Goal: Task Accomplishment & Management: Use online tool/utility

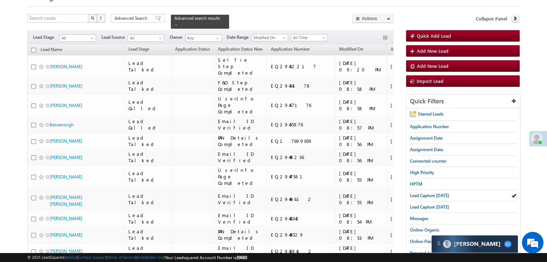
click at [435, 193] on span "Lead Capture today" at bounding box center [429, 195] width 39 height 5
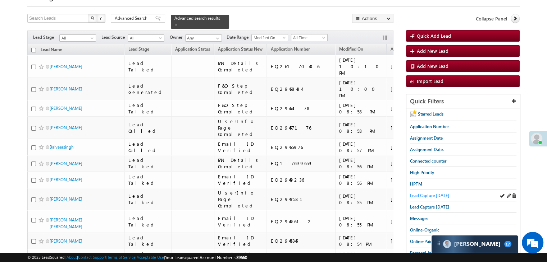
click at [437, 193] on span "Lead Capture today" at bounding box center [429, 195] width 39 height 5
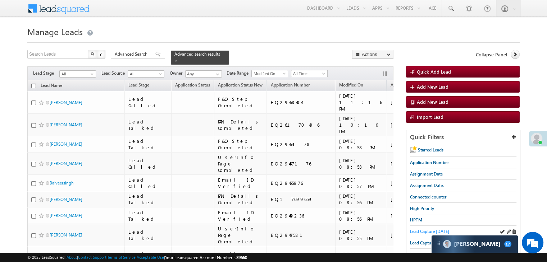
click at [413, 230] on span "Lead Capture today" at bounding box center [429, 231] width 39 height 5
click at [421, 229] on span "Lead Capture today" at bounding box center [429, 231] width 39 height 5
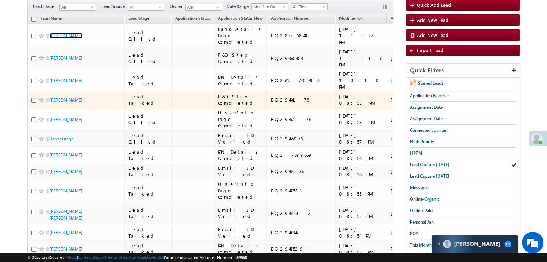
scroll to position [72, 0]
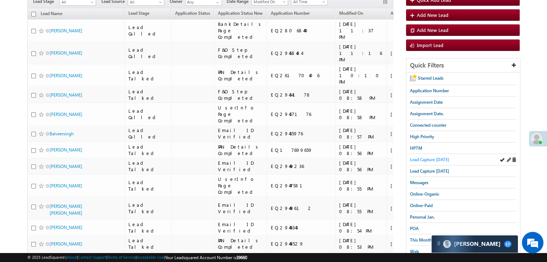
click at [429, 157] on span "Lead Capture today" at bounding box center [429, 159] width 39 height 5
click at [421, 182] on span "Messages" at bounding box center [419, 182] width 18 height 5
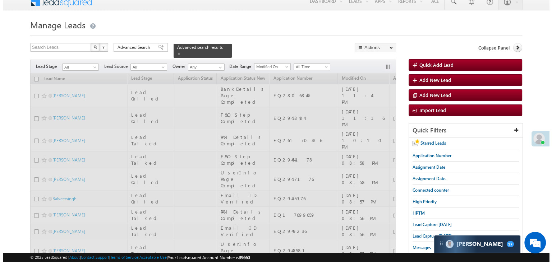
scroll to position [0, 0]
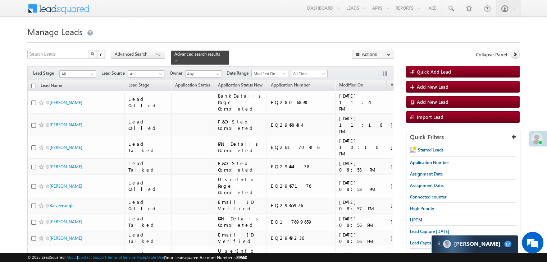
click at [136, 54] on span "Advanced Search" at bounding box center [132, 54] width 35 height 6
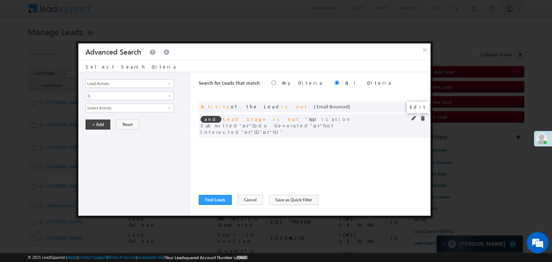
click at [414, 118] on span at bounding box center [414, 118] width 5 height 5
click at [114, 108] on span "5 selected" at bounding box center [127, 108] width 82 height 8
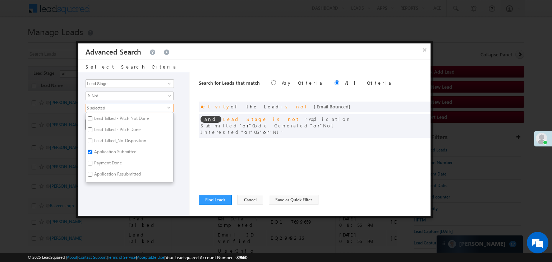
scroll to position [72, 0]
click at [101, 166] on label "Not Interested" at bounding box center [107, 169] width 42 height 11
click at [92, 166] on input "Not Interested" at bounding box center [90, 168] width 5 height 5
checkbox input "false"
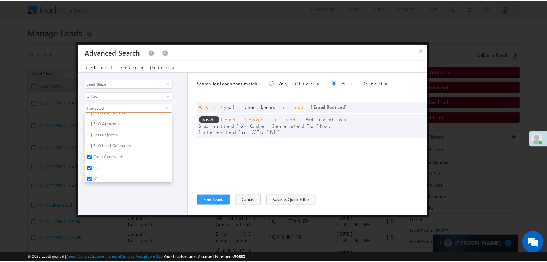
scroll to position [176, 0]
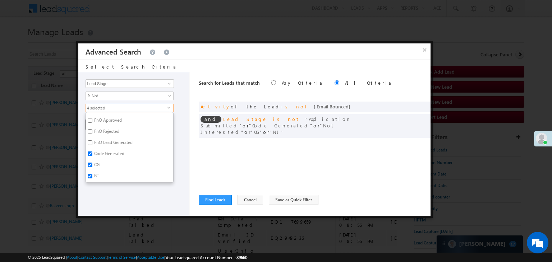
click at [98, 173] on label "NI" at bounding box center [96, 177] width 20 height 11
click at [92, 174] on input "NI" at bounding box center [90, 176] width 5 height 5
checkbox input "false"
click at [100, 194] on div "Lead Activity Task Sales Group Prospect Id WA Last Message Timestamp 4th Day Di…" at bounding box center [133, 144] width 111 height 144
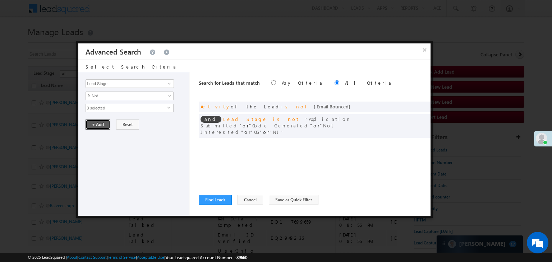
click at [99, 122] on button "+ Add" at bounding box center [98, 125] width 25 height 10
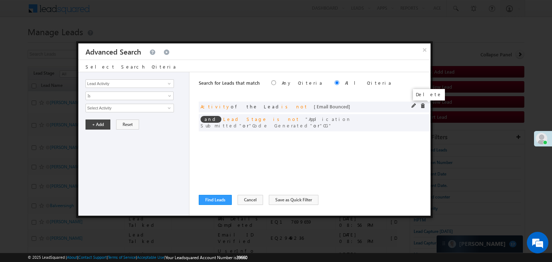
click at [421, 105] on span at bounding box center [422, 106] width 5 height 5
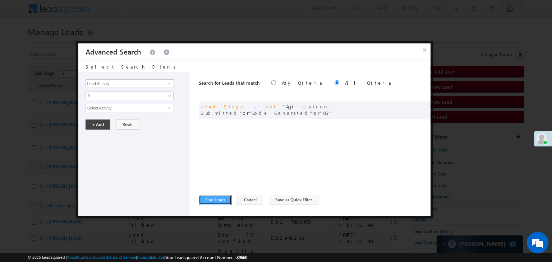
click at [204, 198] on button "Find Leads" at bounding box center [215, 200] width 33 height 10
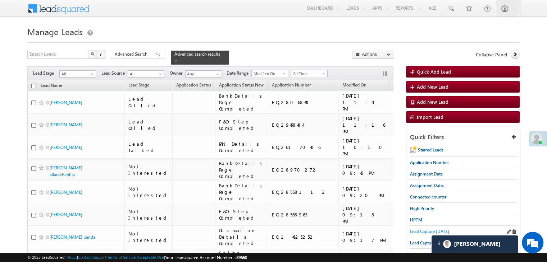
click at [428, 229] on span "Lead Capture today" at bounding box center [429, 231] width 39 height 5
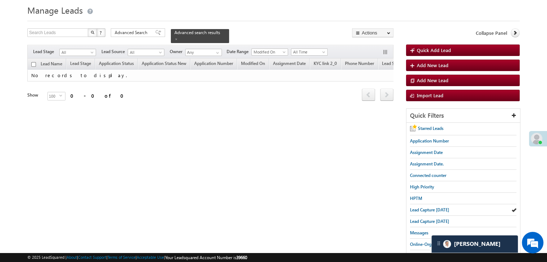
scroll to position [0, 0]
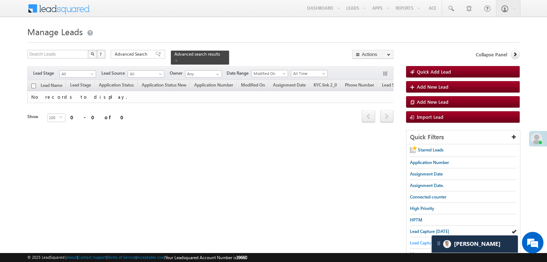
click at [420, 240] on span "Lead Capture yesterday" at bounding box center [429, 242] width 39 height 5
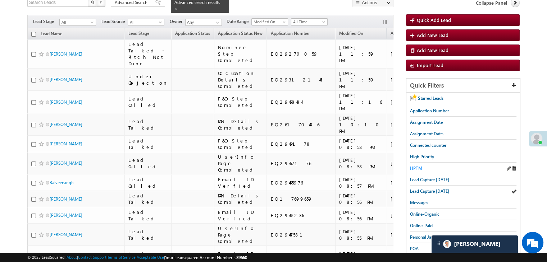
scroll to position [72, 0]
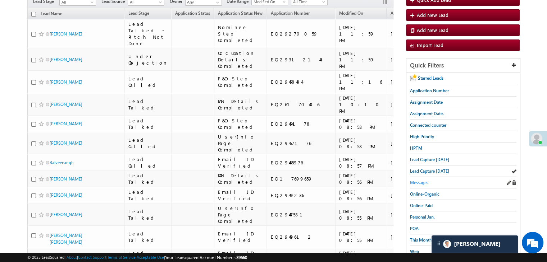
click at [420, 182] on span "Messages" at bounding box center [419, 182] width 18 height 5
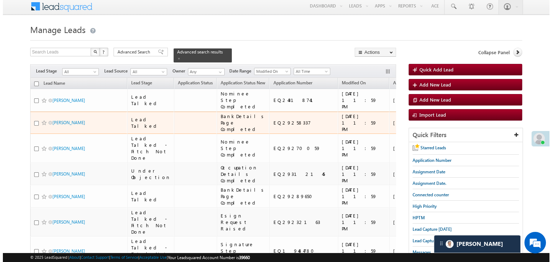
scroll to position [0, 0]
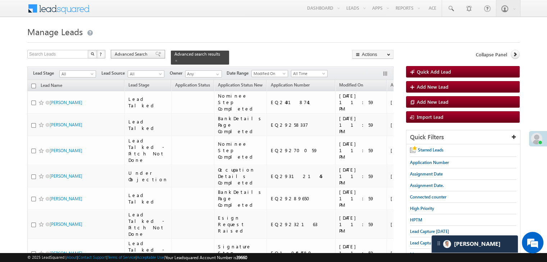
click at [155, 53] on span at bounding box center [158, 54] width 6 height 5
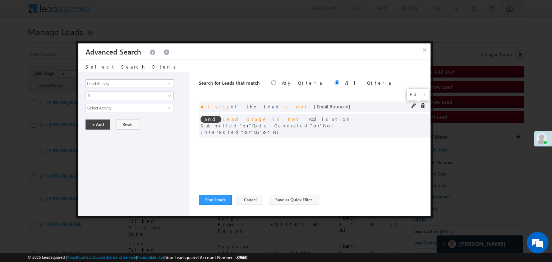
click at [414, 106] on span at bounding box center [414, 106] width 5 height 5
click at [423, 105] on span at bounding box center [422, 106] width 5 height 5
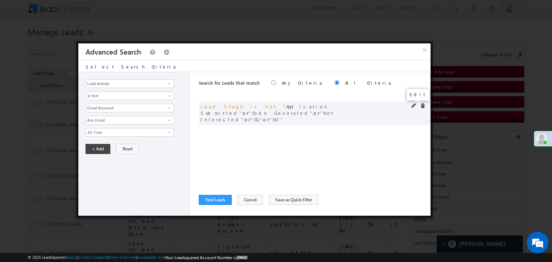
click at [413, 105] on span at bounding box center [414, 106] width 5 height 5
click at [128, 104] on span "5 selected" at bounding box center [127, 108] width 82 height 8
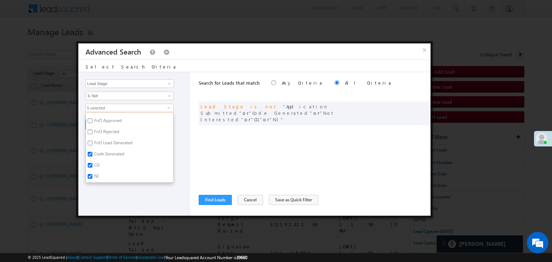
scroll to position [176, 0]
click at [93, 174] on label "NI" at bounding box center [96, 177] width 20 height 11
click at [92, 174] on input "NI" at bounding box center [90, 176] width 5 height 5
checkbox input "false"
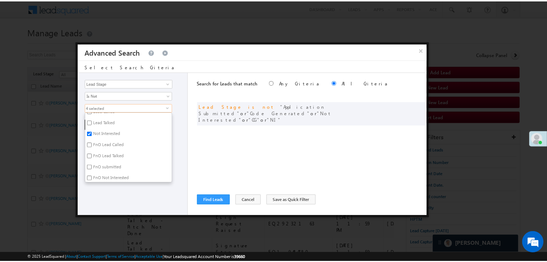
scroll to position [104, 0]
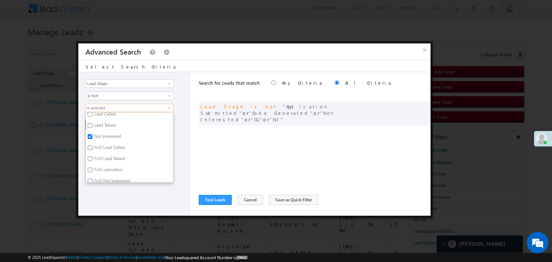
click at [106, 135] on label "Not Interested" at bounding box center [107, 137] width 42 height 11
click at [92, 135] on input "Not Interested" at bounding box center [90, 136] width 5 height 5
checkbox input "false"
click at [93, 213] on div "Lead Activity Task Sales Group Prospect Id WA Last Message Timestamp 4th Day Di…" at bounding box center [133, 144] width 111 height 144
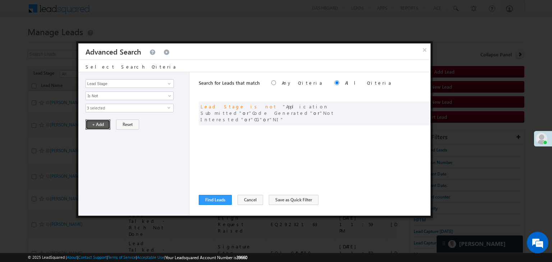
click at [98, 124] on button "+ Add" at bounding box center [98, 125] width 25 height 10
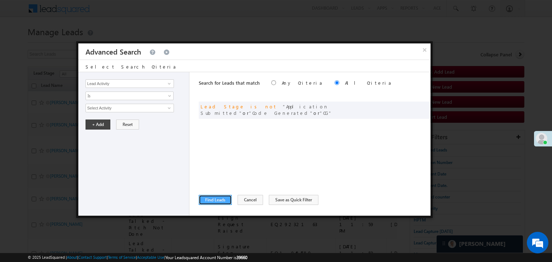
click at [214, 200] on button "Find Leads" at bounding box center [215, 200] width 33 height 10
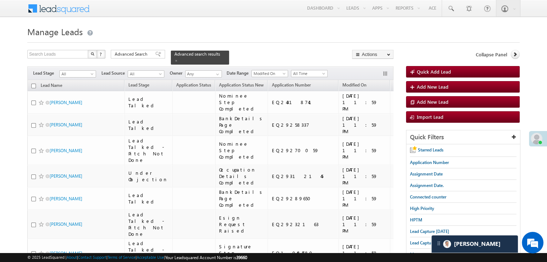
click at [33, 84] on input "checkbox" at bounding box center [33, 86] width 5 height 5
checkbox input "true"
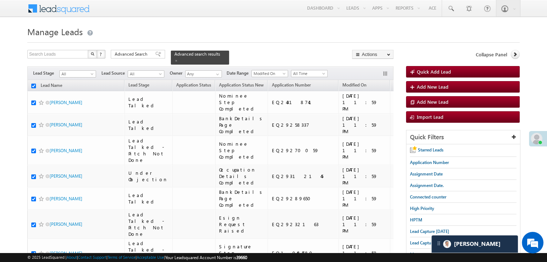
checkbox input "true"
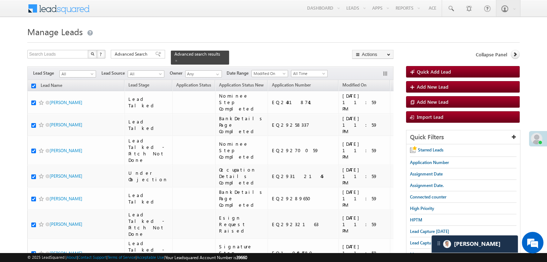
checkbox input "true"
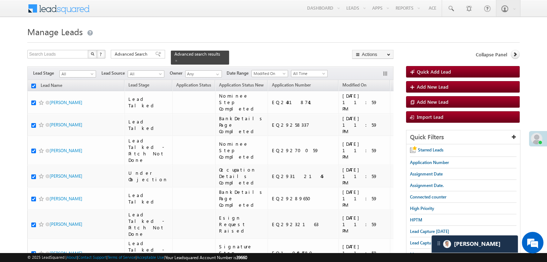
checkbox input "true"
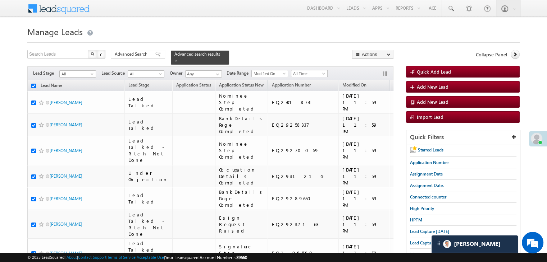
checkbox input "true"
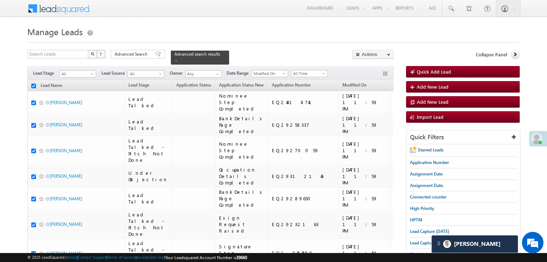
checkbox input "true"
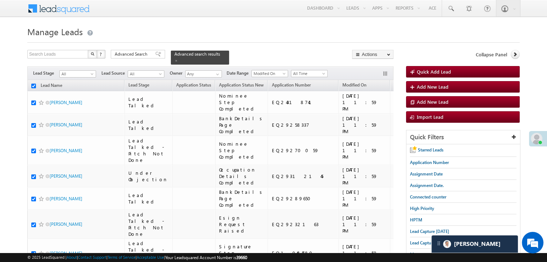
checkbox input "true"
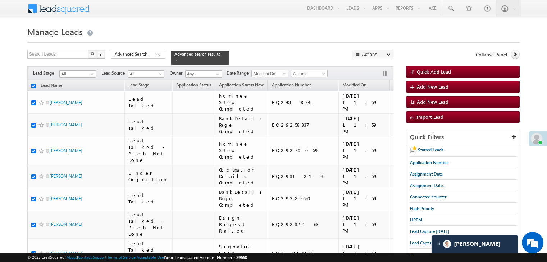
checkbox input "true"
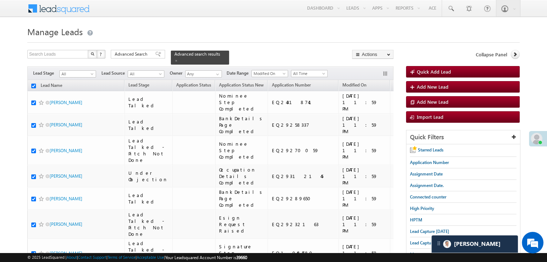
checkbox input "true"
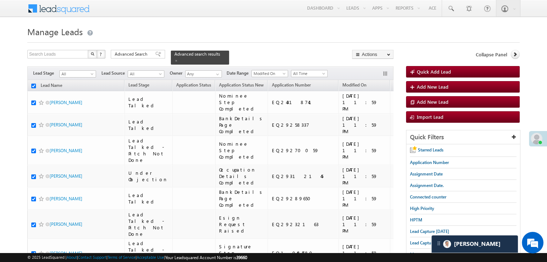
checkbox input "true"
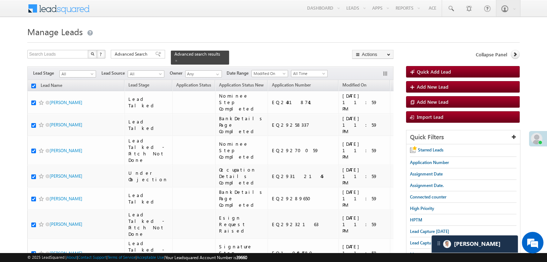
checkbox input "true"
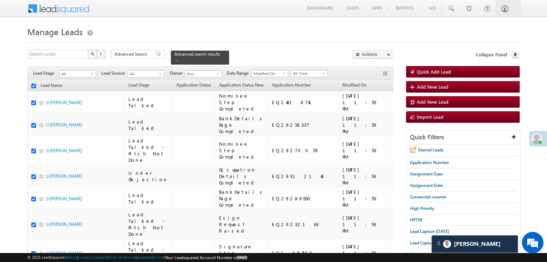
checkbox input "true"
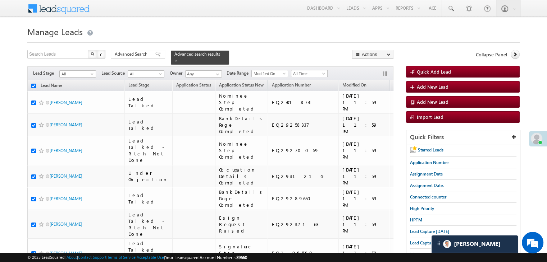
checkbox input "true"
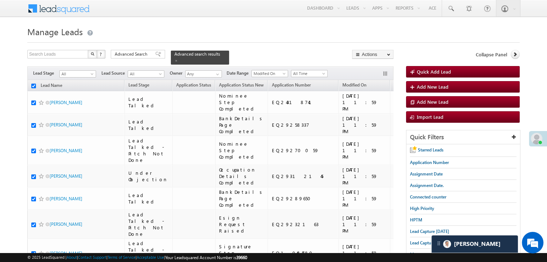
checkbox input "true"
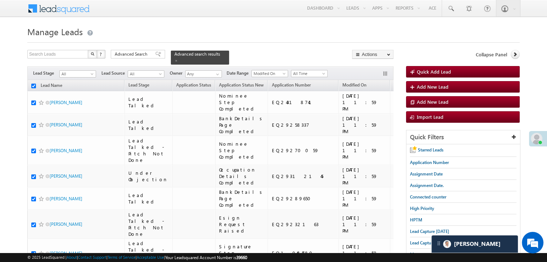
checkbox input "true"
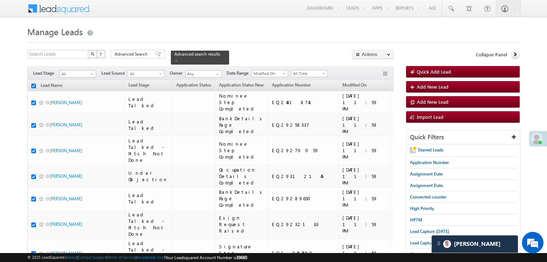
checkbox input "true"
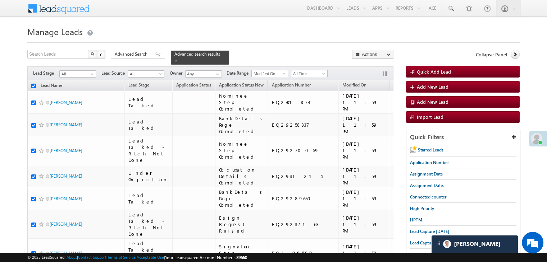
checkbox input "true"
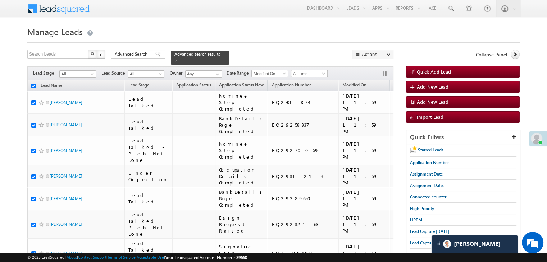
checkbox input "true"
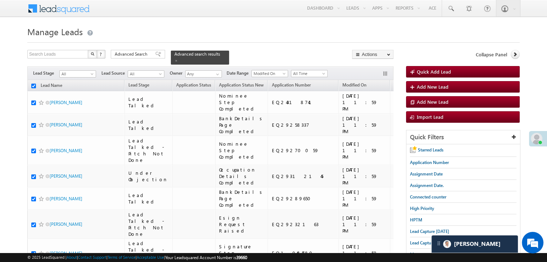
checkbox input "true"
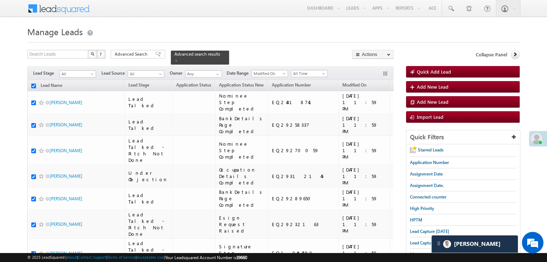
checkbox input "true"
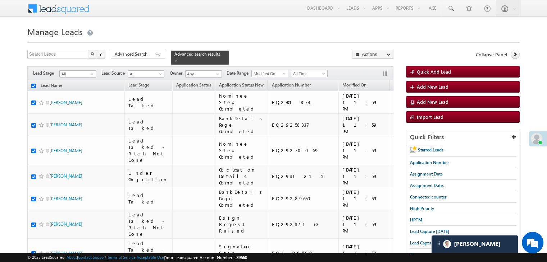
checkbox input "true"
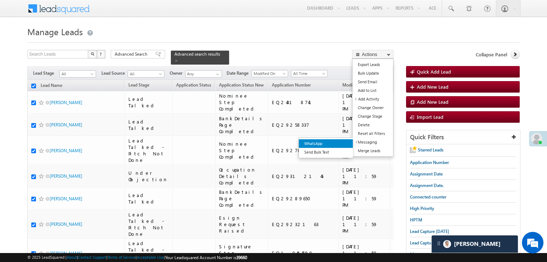
click at [338, 146] on link "WhatsApp" at bounding box center [326, 143] width 54 height 9
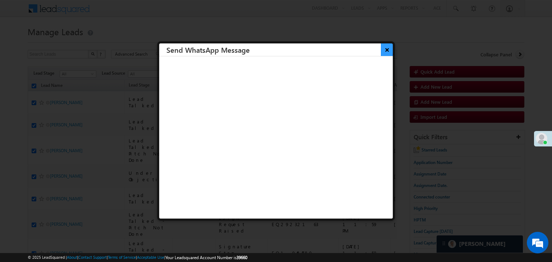
click at [382, 50] on button "×" at bounding box center [387, 49] width 12 height 13
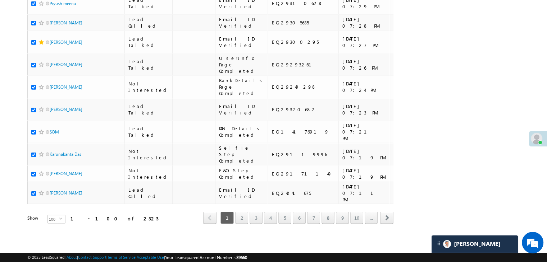
scroll to position [4060, 0]
click at [242, 213] on link "2" at bounding box center [241, 218] width 13 height 12
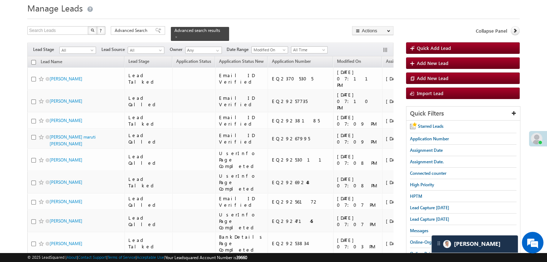
scroll to position [0, 0]
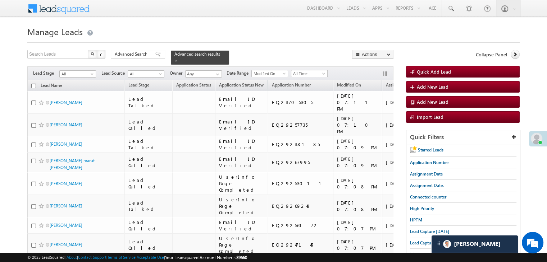
click at [35, 84] on input "checkbox" at bounding box center [33, 86] width 5 height 5
checkbox input "true"
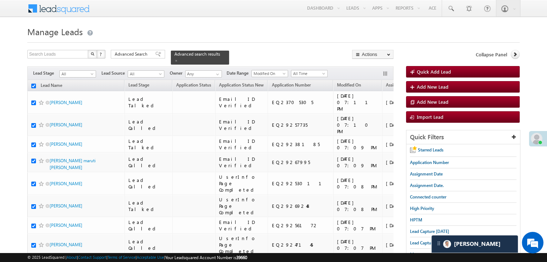
checkbox input "true"
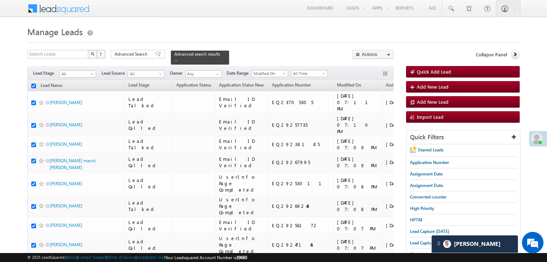
checkbox input "true"
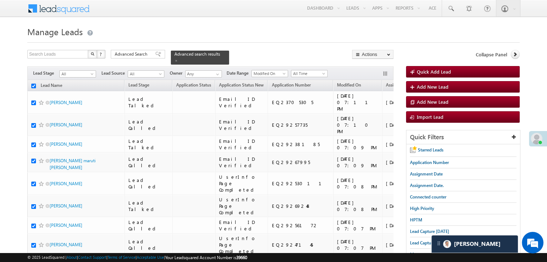
checkbox input "true"
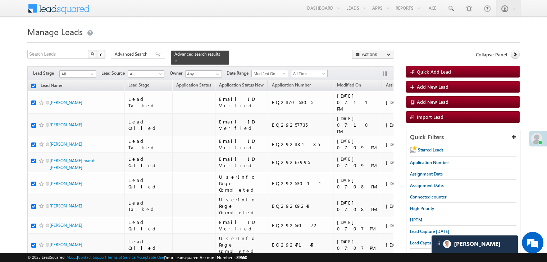
checkbox input "true"
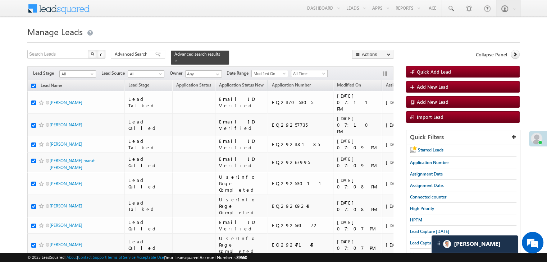
checkbox input "true"
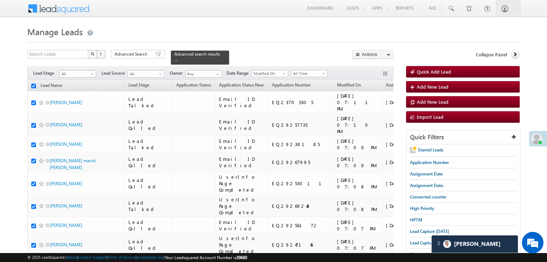
checkbox input "true"
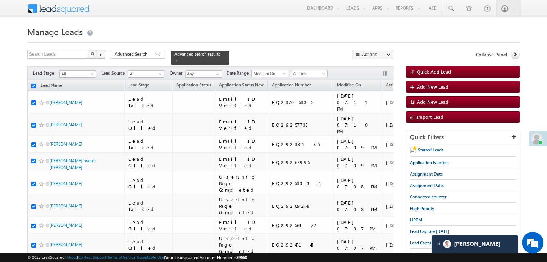
checkbox input "true"
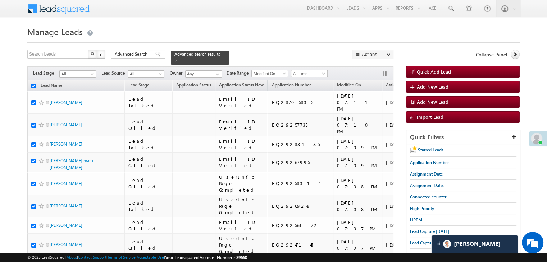
checkbox input "true"
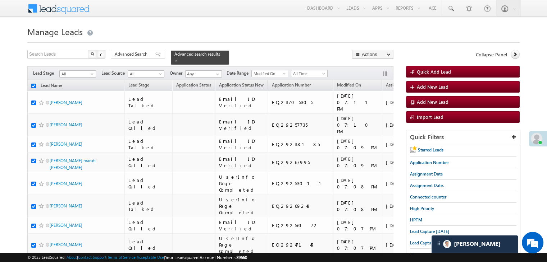
checkbox input "true"
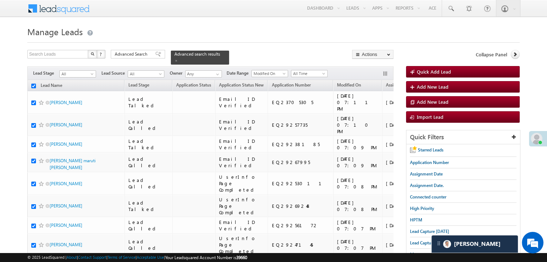
checkbox input "true"
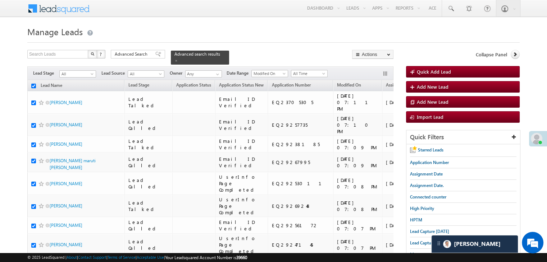
checkbox input "true"
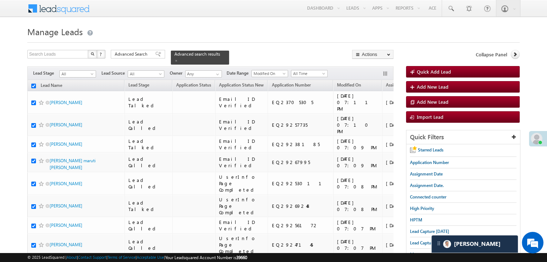
checkbox input "true"
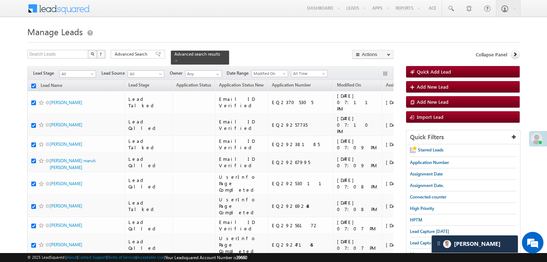
checkbox input "true"
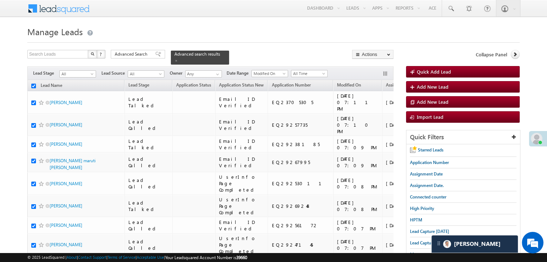
checkbox input "true"
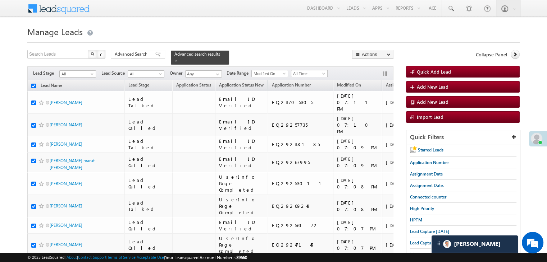
checkbox input "true"
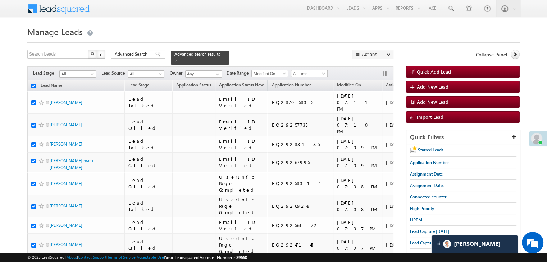
checkbox input "true"
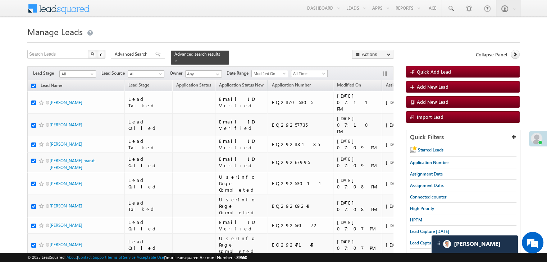
checkbox input "true"
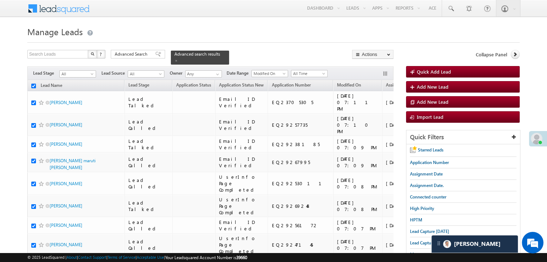
checkbox input "true"
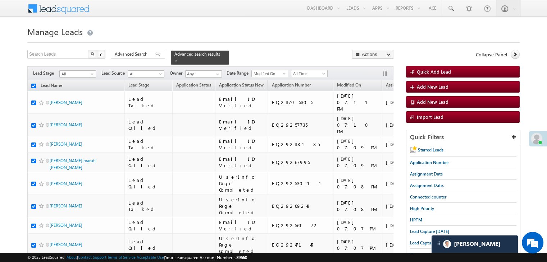
checkbox input "true"
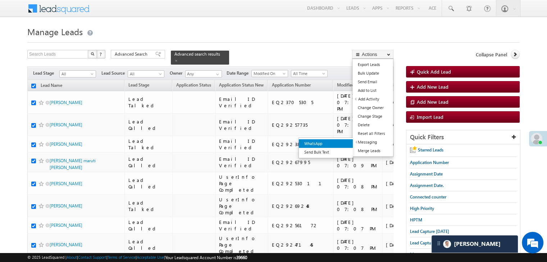
click at [339, 141] on link "WhatsApp" at bounding box center [326, 143] width 54 height 9
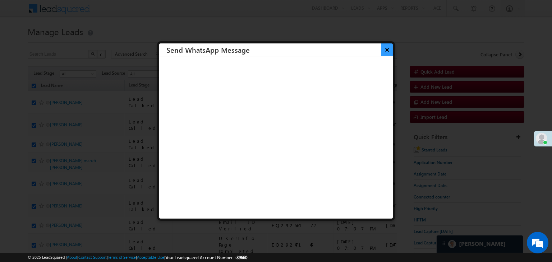
click at [381, 47] on button "×" at bounding box center [387, 49] width 12 height 13
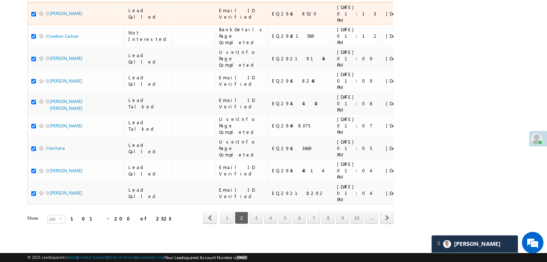
scroll to position [4060, 0]
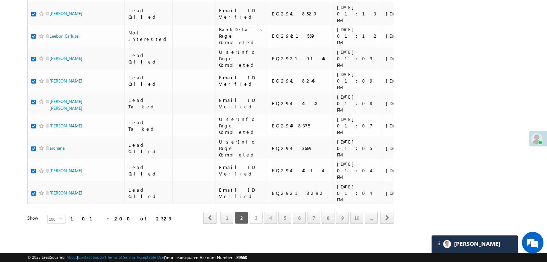
click at [256, 216] on link "3" at bounding box center [255, 218] width 13 height 12
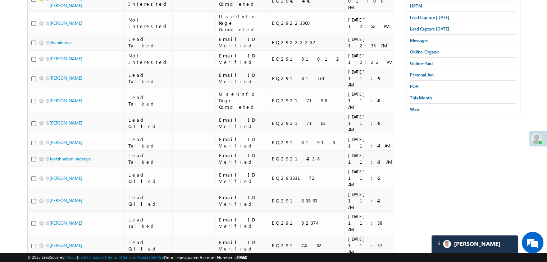
scroll to position [0, 0]
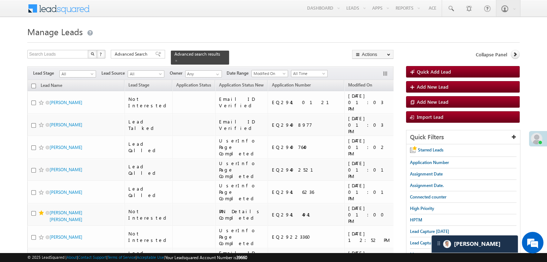
click at [34, 84] on input "checkbox" at bounding box center [33, 86] width 5 height 5
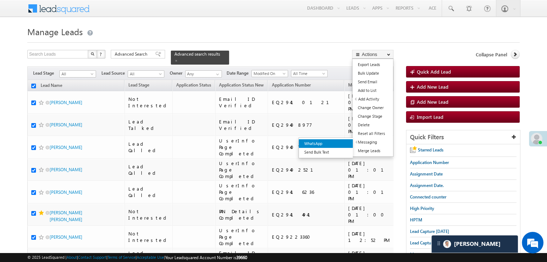
click at [339, 144] on link "WhatsApp" at bounding box center [326, 143] width 54 height 9
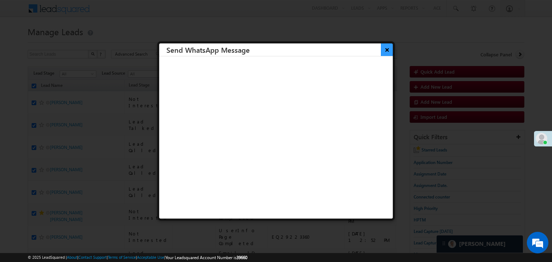
click at [384, 50] on button "×" at bounding box center [387, 49] width 12 height 13
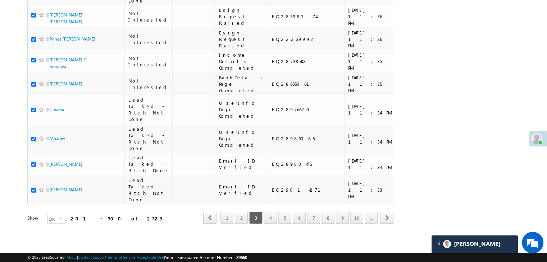
scroll to position [4060, 0]
click at [273, 215] on link "4" at bounding box center [270, 218] width 13 height 12
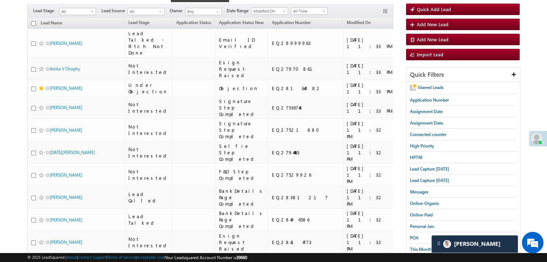
scroll to position [0, 0]
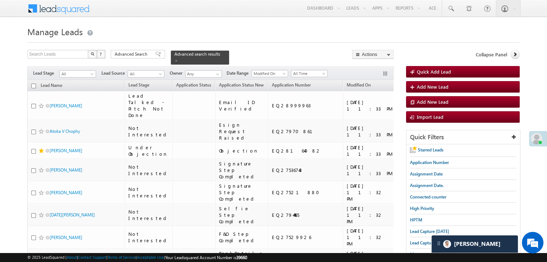
click at [33, 84] on input "checkbox" at bounding box center [33, 86] width 5 height 5
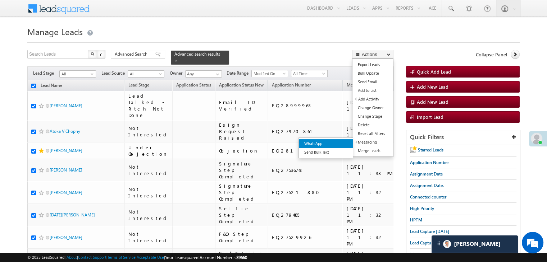
click at [331, 143] on link "WhatsApp" at bounding box center [326, 143] width 54 height 9
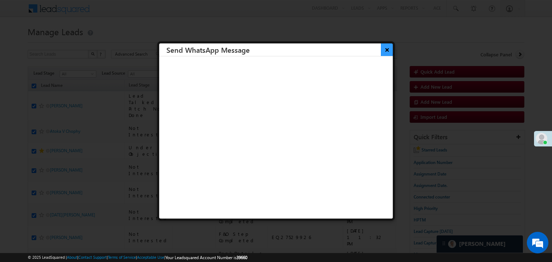
click at [381, 52] on button "×" at bounding box center [387, 49] width 12 height 13
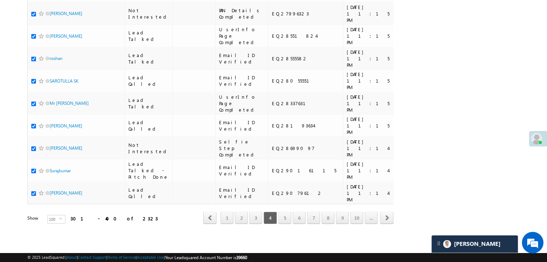
scroll to position [4060, 0]
click at [286, 212] on link "5" at bounding box center [284, 218] width 13 height 12
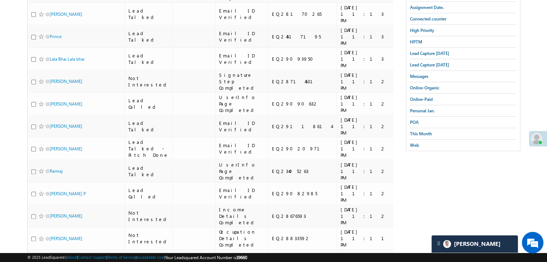
scroll to position [0, 0]
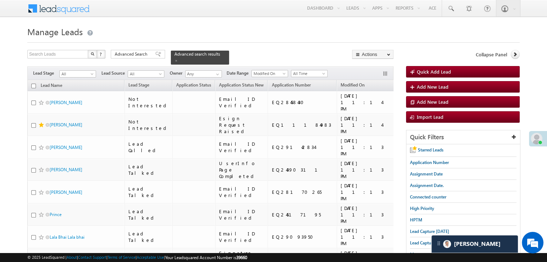
click at [34, 84] on input "checkbox" at bounding box center [33, 86] width 5 height 5
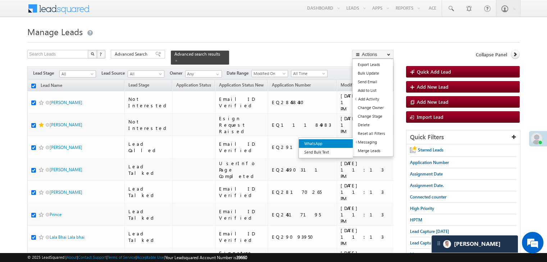
click at [340, 142] on link "WhatsApp" at bounding box center [326, 143] width 54 height 9
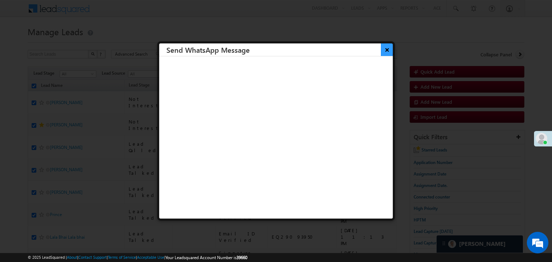
click at [381, 51] on button "×" at bounding box center [387, 49] width 12 height 13
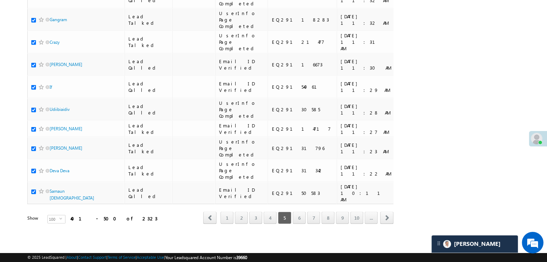
scroll to position [4060, 0]
click at [303, 215] on link "6" at bounding box center [299, 218] width 13 height 12
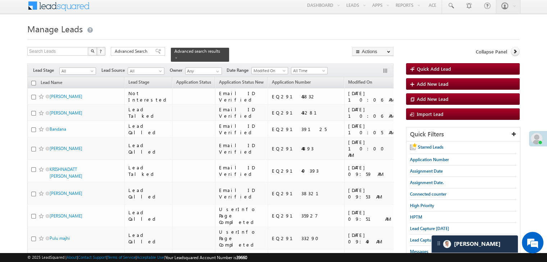
scroll to position [0, 0]
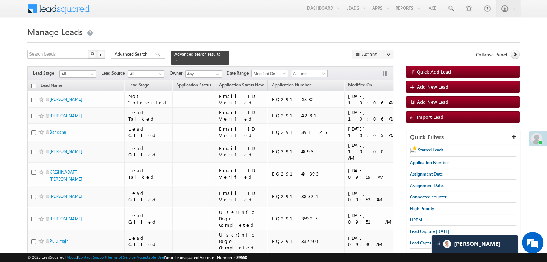
click at [33, 84] on input "checkbox" at bounding box center [33, 86] width 5 height 5
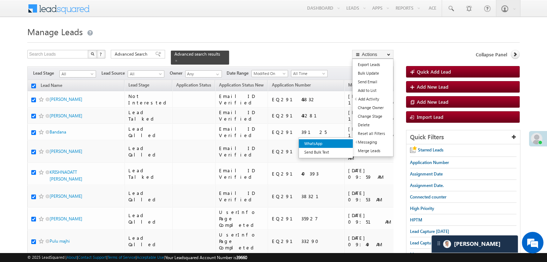
click at [345, 142] on link "WhatsApp" at bounding box center [326, 143] width 54 height 9
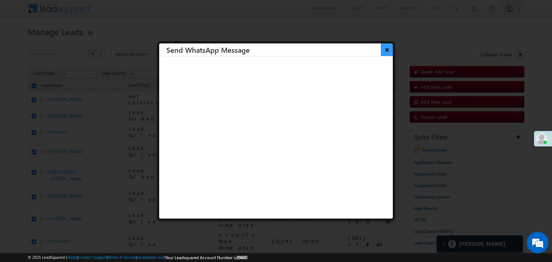
click at [381, 52] on button "×" at bounding box center [387, 49] width 12 height 13
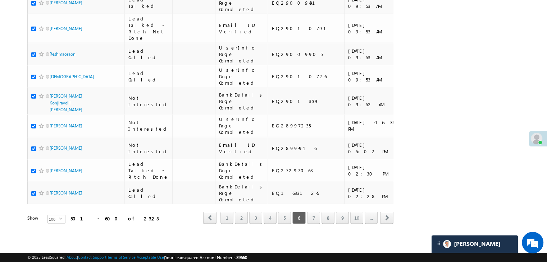
scroll to position [4060, 0]
click at [312, 213] on link "7" at bounding box center [313, 218] width 13 height 12
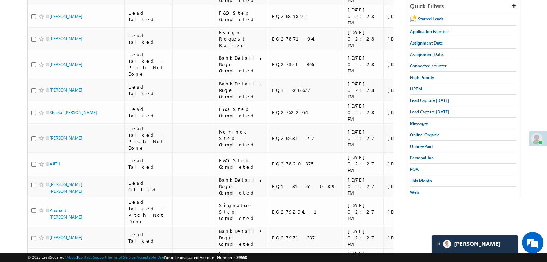
scroll to position [0, 0]
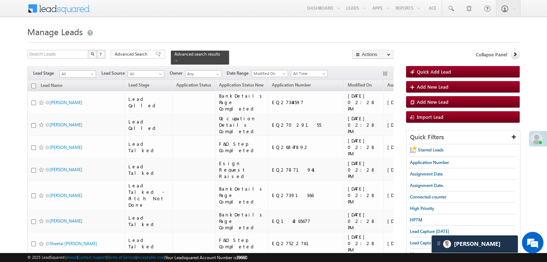
click at [33, 84] on input "checkbox" at bounding box center [33, 86] width 5 height 5
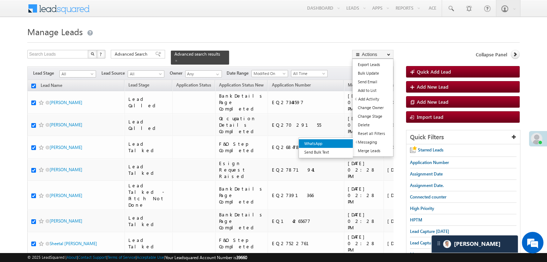
click at [348, 143] on link "WhatsApp" at bounding box center [326, 143] width 54 height 9
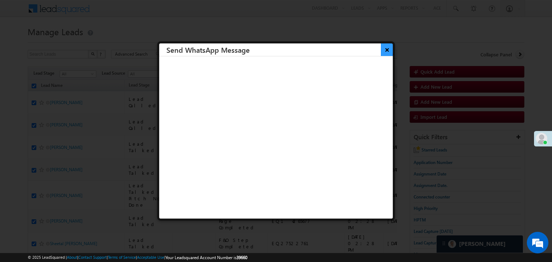
click at [381, 47] on button "×" at bounding box center [387, 49] width 12 height 13
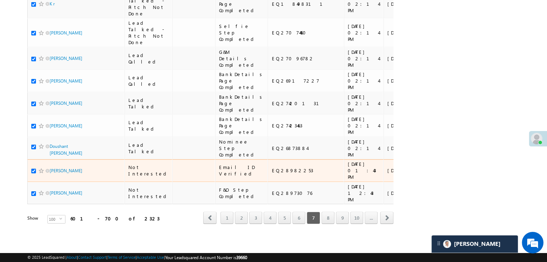
scroll to position [4060, 0]
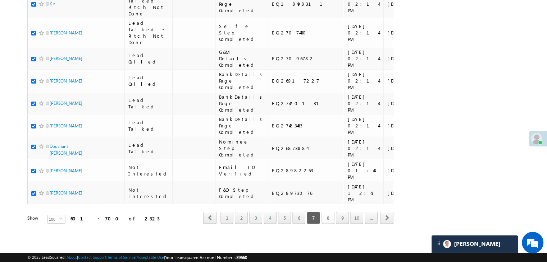
click at [330, 214] on link "8" at bounding box center [327, 218] width 13 height 12
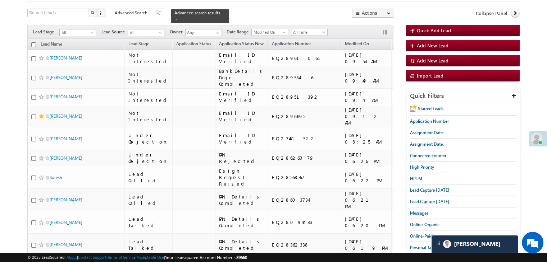
scroll to position [0, 0]
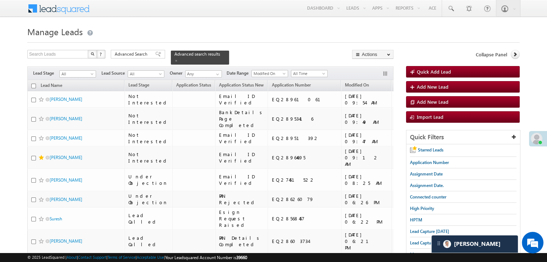
click at [35, 84] on input "checkbox" at bounding box center [33, 86] width 5 height 5
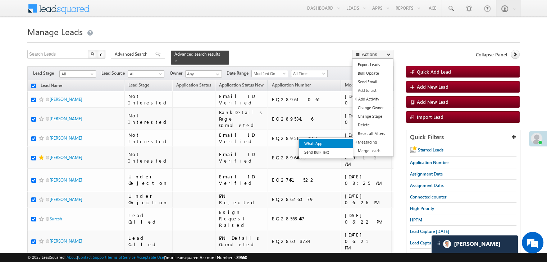
click at [342, 142] on link "WhatsApp" at bounding box center [326, 143] width 54 height 9
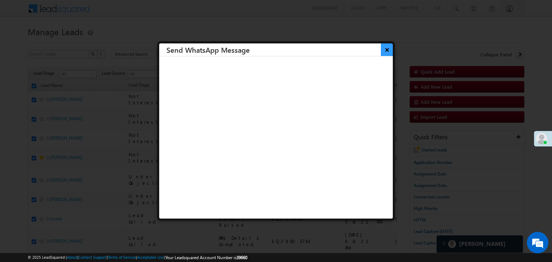
click at [382, 49] on button "×" at bounding box center [387, 49] width 12 height 13
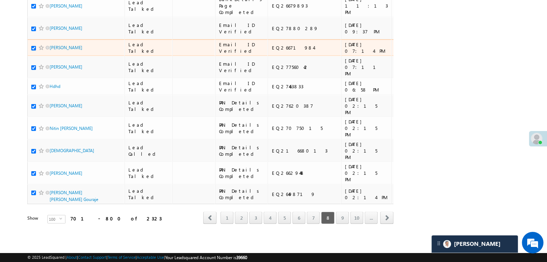
scroll to position [4060, 0]
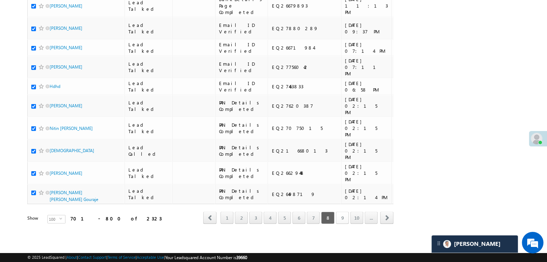
click at [342, 215] on link "9" at bounding box center [342, 218] width 13 height 12
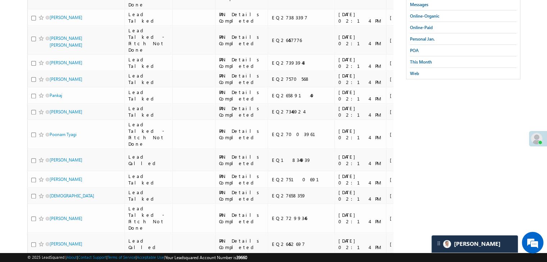
scroll to position [0, 0]
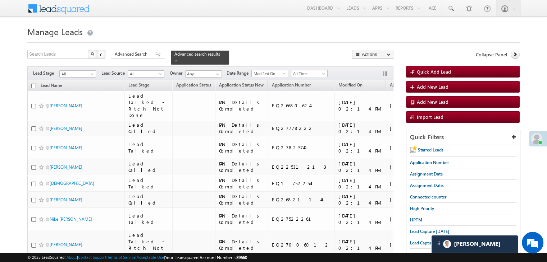
click at [33, 84] on input "checkbox" at bounding box center [33, 86] width 5 height 5
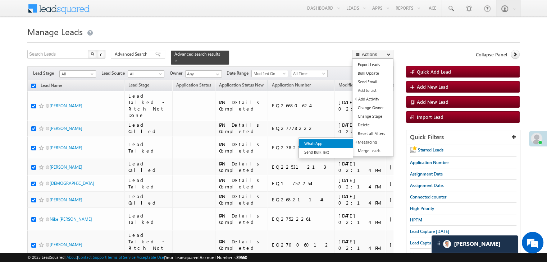
click at [346, 143] on link "WhatsApp" at bounding box center [326, 143] width 54 height 9
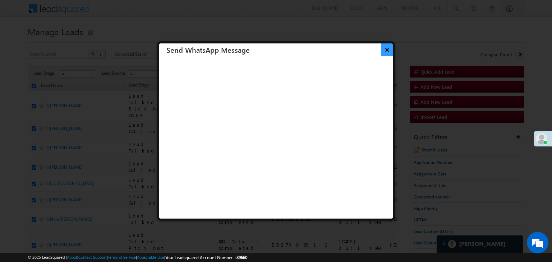
click at [381, 52] on button "×" at bounding box center [387, 49] width 12 height 13
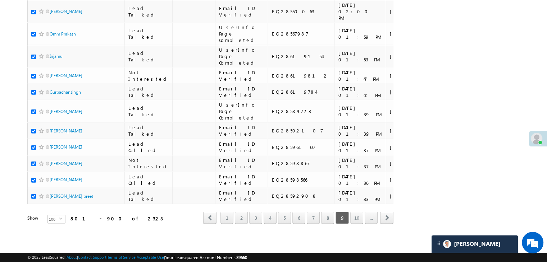
scroll to position [4060, 0]
click at [353, 213] on link "10" at bounding box center [356, 218] width 13 height 12
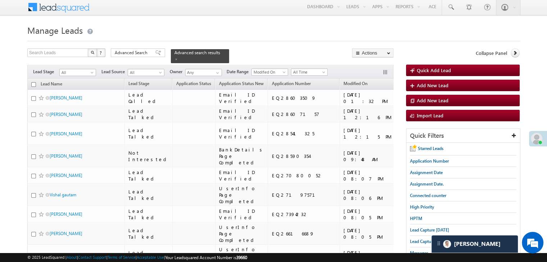
scroll to position [0, 0]
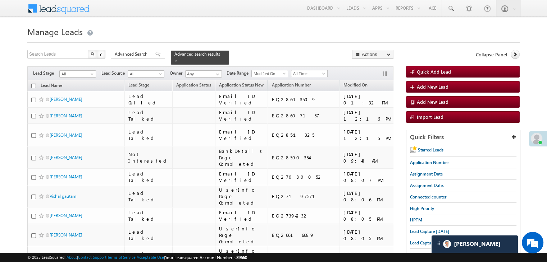
click at [34, 84] on input "checkbox" at bounding box center [33, 86] width 5 height 5
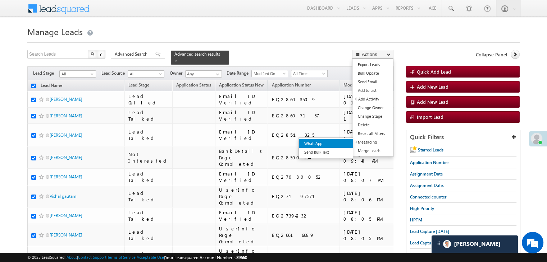
click at [341, 141] on link "WhatsApp" at bounding box center [326, 143] width 54 height 9
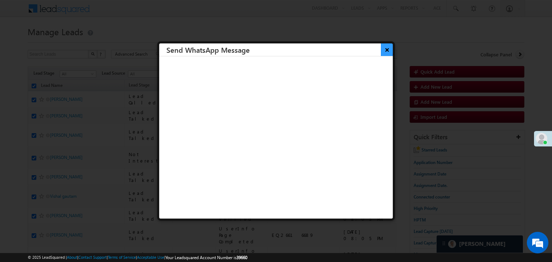
click at [381, 52] on button "×" at bounding box center [387, 49] width 12 height 13
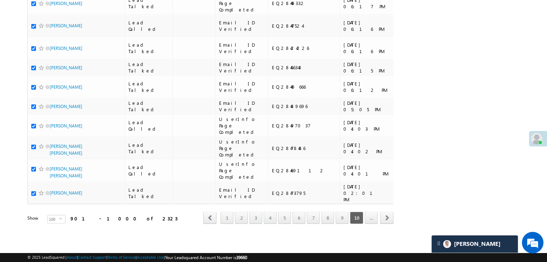
scroll to position [4060, 0]
click at [368, 215] on link "..." at bounding box center [370, 218] width 13 height 12
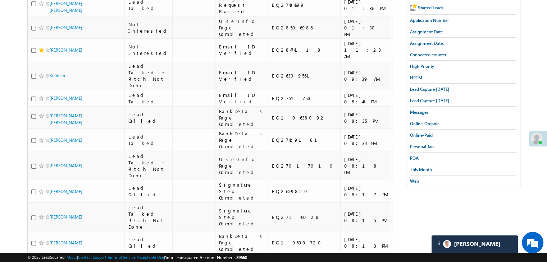
scroll to position [0, 0]
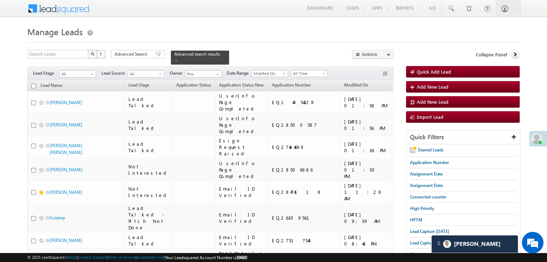
click at [33, 84] on input "checkbox" at bounding box center [33, 86] width 5 height 5
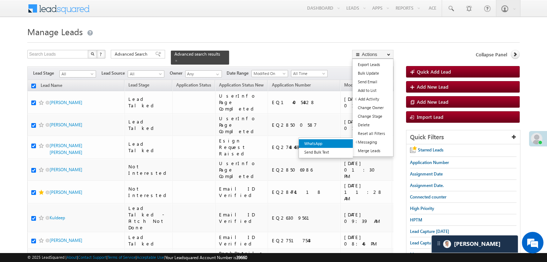
click at [345, 143] on link "WhatsApp" at bounding box center [326, 143] width 54 height 9
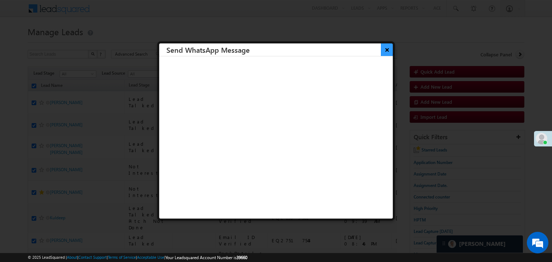
click at [384, 50] on button "×" at bounding box center [387, 49] width 12 height 13
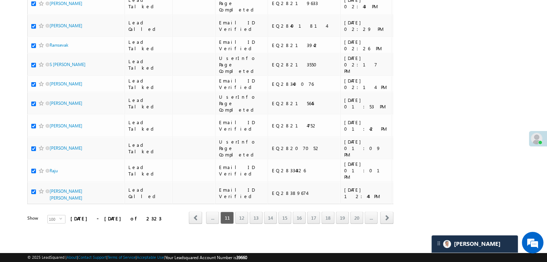
scroll to position [4060, 0]
click at [244, 213] on link "12" at bounding box center [241, 218] width 13 height 12
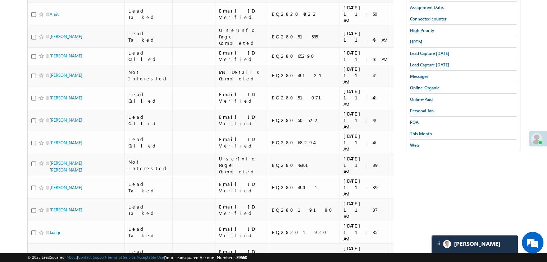
scroll to position [0, 0]
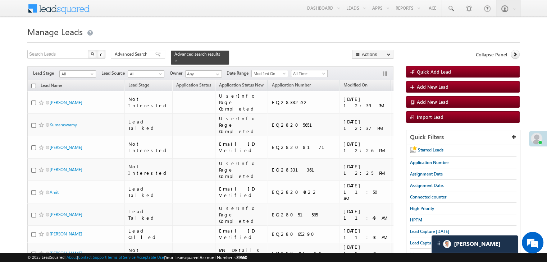
click at [34, 84] on input "checkbox" at bounding box center [33, 86] width 5 height 5
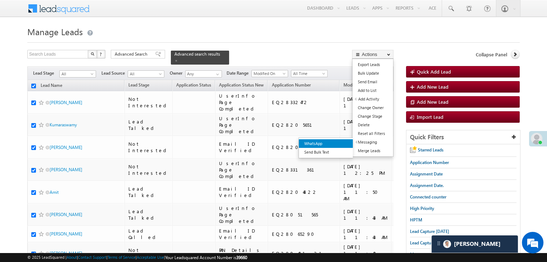
click at [342, 143] on link "WhatsApp" at bounding box center [326, 143] width 54 height 9
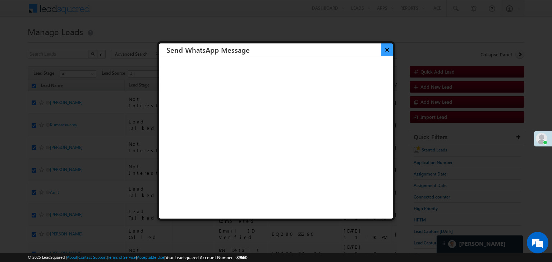
click at [383, 49] on button "×" at bounding box center [387, 49] width 12 height 13
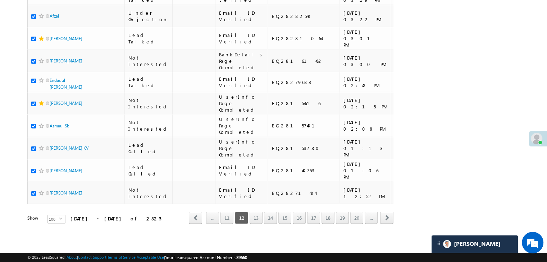
scroll to position [4060, 0]
click at [253, 216] on link "13" at bounding box center [255, 218] width 13 height 12
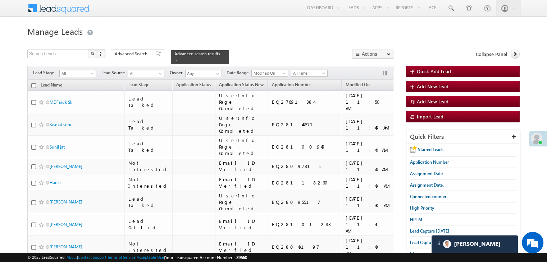
scroll to position [0, 0]
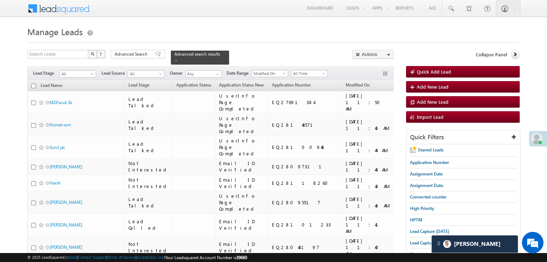
click at [35, 84] on input "checkbox" at bounding box center [33, 86] width 5 height 5
click at [344, 145] on link "WhatsApp" at bounding box center [345, 143] width 54 height 9
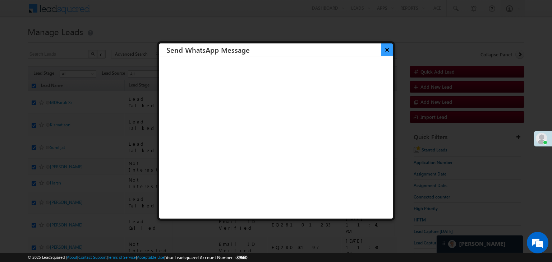
click at [382, 49] on button "×" at bounding box center [387, 49] width 12 height 13
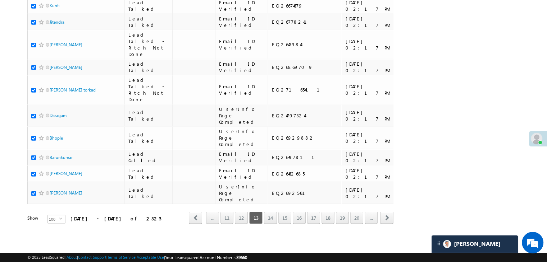
scroll to position [4060, 0]
click at [268, 214] on link "14" at bounding box center [270, 218] width 13 height 12
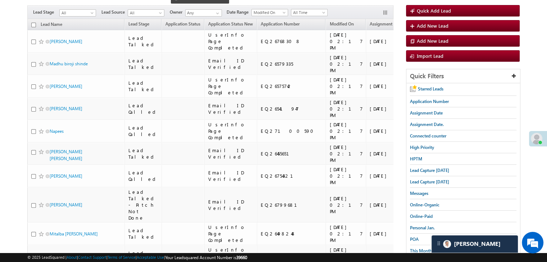
scroll to position [0, 0]
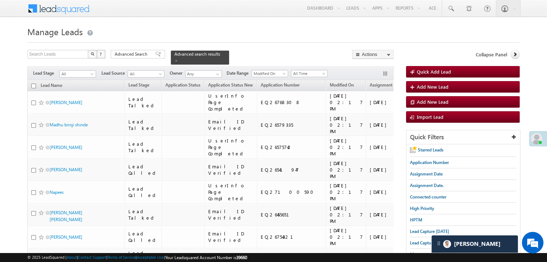
click at [32, 84] on input "checkbox" at bounding box center [33, 86] width 5 height 5
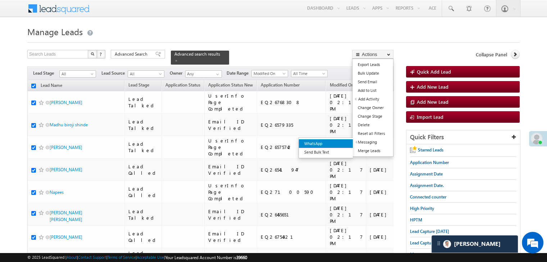
click at [342, 144] on link "WhatsApp" at bounding box center [326, 143] width 54 height 9
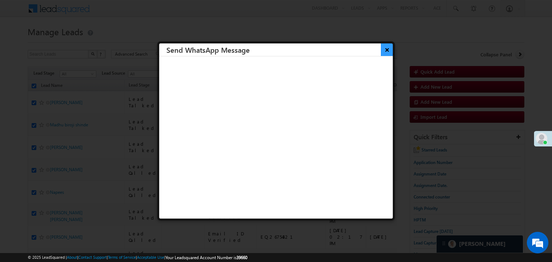
click at [382, 51] on button "×" at bounding box center [387, 49] width 12 height 13
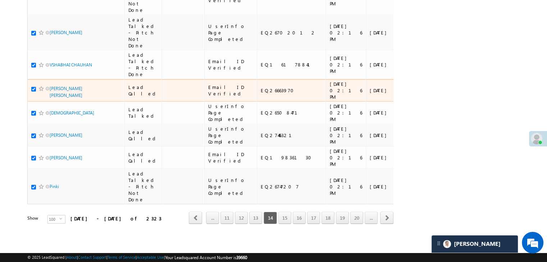
scroll to position [4060, 0]
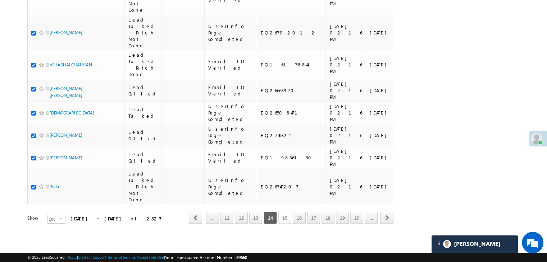
click at [285, 212] on link "15" at bounding box center [284, 218] width 13 height 12
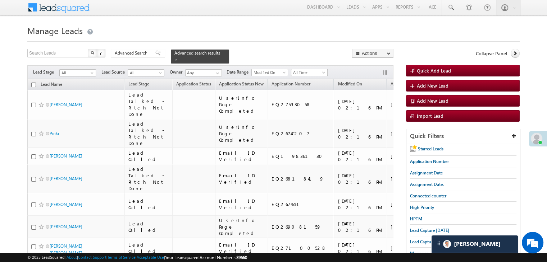
scroll to position [0, 0]
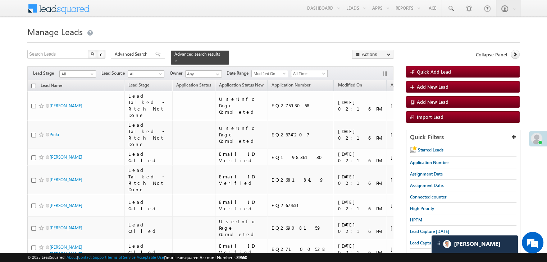
click at [33, 84] on input "checkbox" at bounding box center [33, 86] width 5 height 5
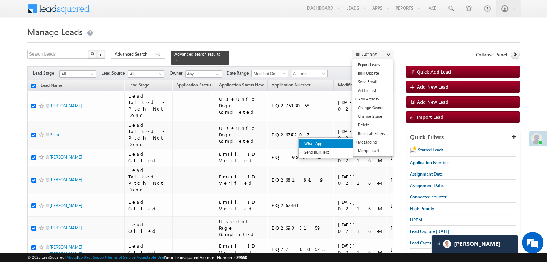
click at [341, 143] on link "WhatsApp" at bounding box center [326, 143] width 54 height 9
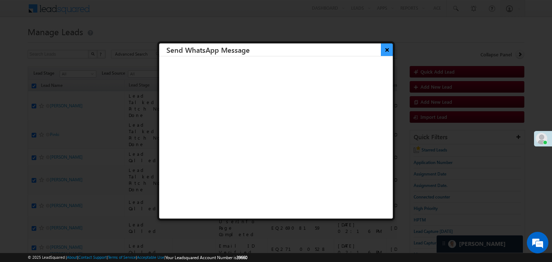
click at [381, 48] on button "×" at bounding box center [387, 49] width 12 height 13
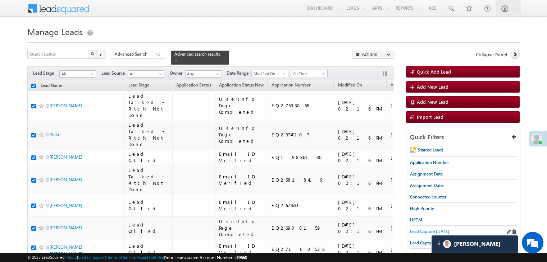
click at [420, 233] on span "Lead Capture today" at bounding box center [429, 231] width 39 height 5
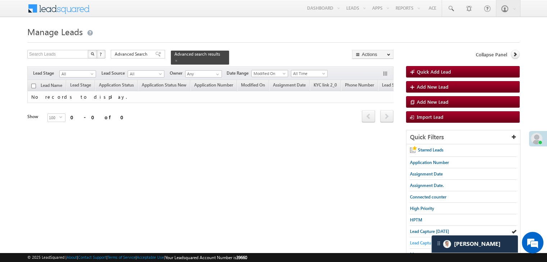
click at [419, 243] on span "Lead Capture yesterday" at bounding box center [429, 242] width 39 height 5
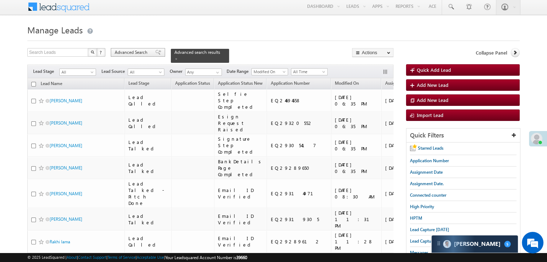
scroll to position [4552, 0]
click at [148, 50] on span "Advanced Search" at bounding box center [132, 52] width 35 height 6
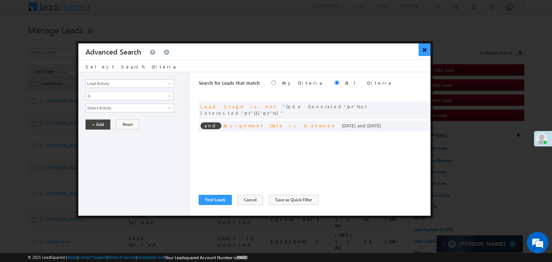
click at [424, 48] on button "×" at bounding box center [425, 49] width 12 height 13
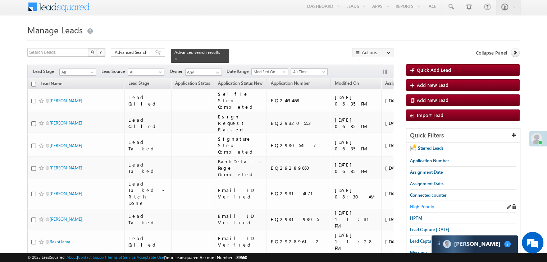
click at [420, 205] on span "High Priority" at bounding box center [422, 206] width 24 height 5
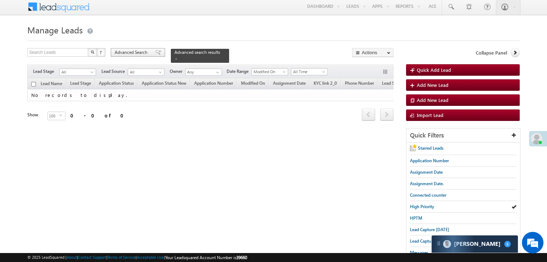
click at [136, 52] on span "Advanced Search" at bounding box center [132, 52] width 35 height 6
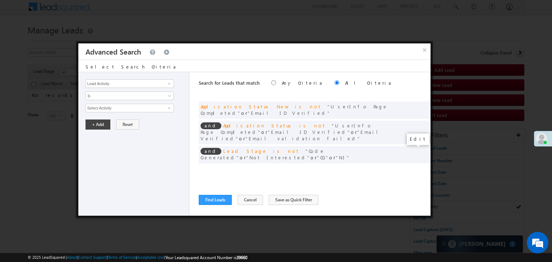
click at [415, 167] on span at bounding box center [414, 169] width 5 height 5
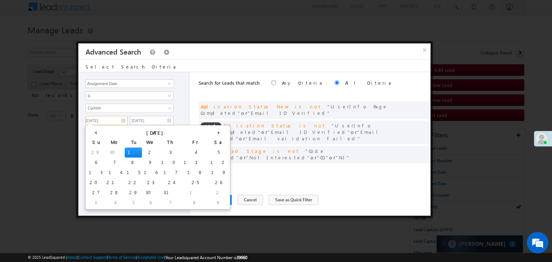
click at [114, 120] on input "07/01/25" at bounding box center [107, 120] width 42 height 9
click at [208, 134] on th "›" at bounding box center [218, 132] width 20 height 11
click at [211, 134] on th "›" at bounding box center [219, 132] width 17 height 11
click at [213, 171] on td "20" at bounding box center [226, 173] width 27 height 10
type input "09/20/25"
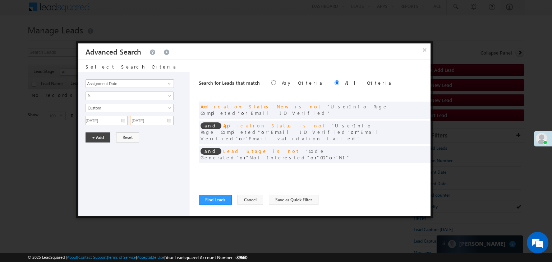
click at [161, 121] on input "07/01/25" at bounding box center [151, 120] width 43 height 9
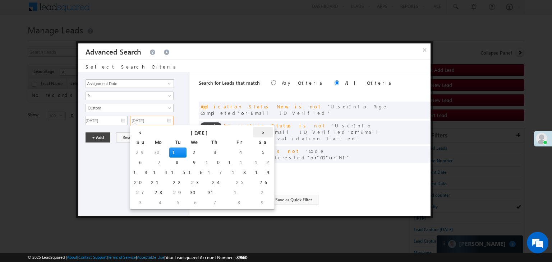
click at [253, 133] on th "›" at bounding box center [263, 132] width 20 height 11
click at [132, 184] on td "21" at bounding box center [142, 183] width 20 height 10
type input "09/21/25"
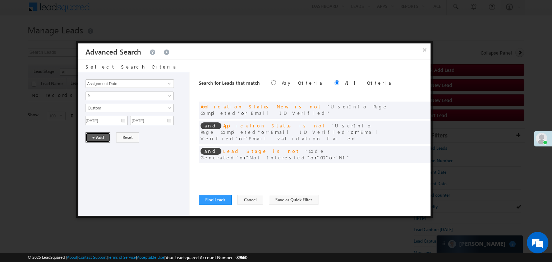
click at [90, 133] on button "+ Add" at bounding box center [98, 138] width 25 height 10
click at [205, 197] on button "Find Leads" at bounding box center [215, 200] width 33 height 10
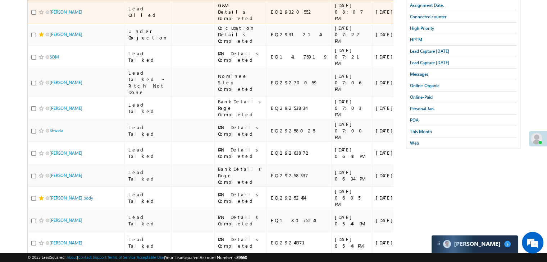
scroll to position [182, 0]
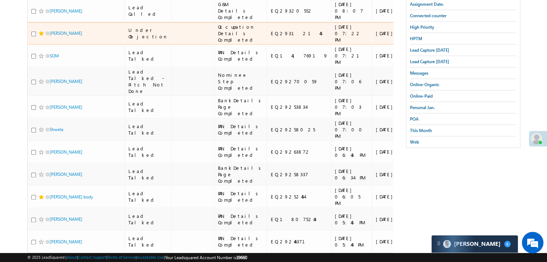
click at [41, 36] on span at bounding box center [41, 34] width 6 height 6
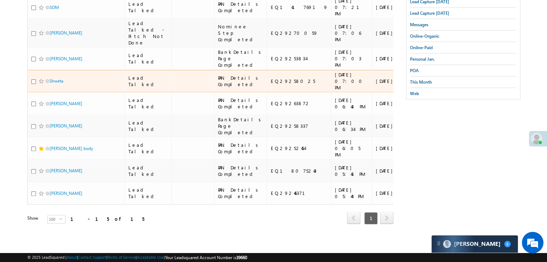
scroll to position [397, 0]
click at [34, 84] on input "checkbox" at bounding box center [33, 81] width 5 height 5
checkbox input "true"
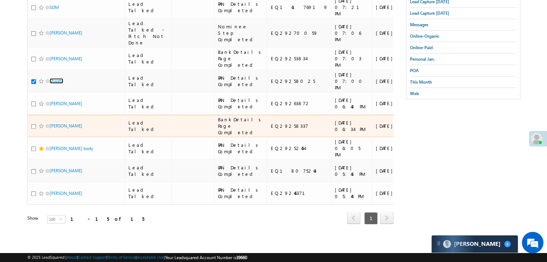
scroll to position [433, 0]
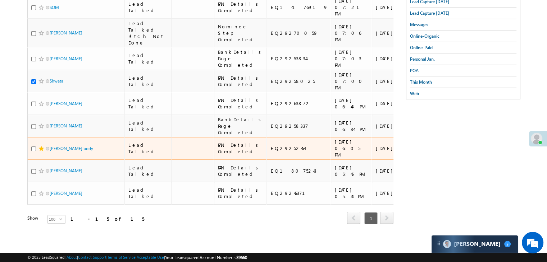
click at [40, 152] on span at bounding box center [41, 149] width 6 height 6
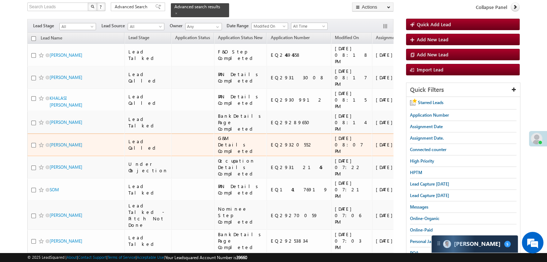
scroll to position [46, 0]
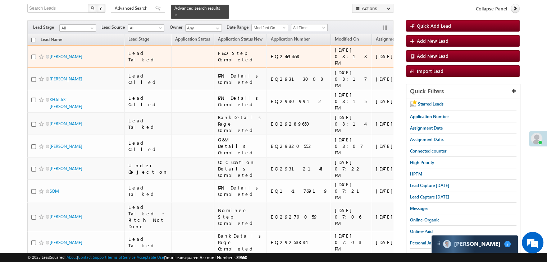
click at [35, 59] on input "checkbox" at bounding box center [33, 57] width 5 height 5
checkbox input "true"
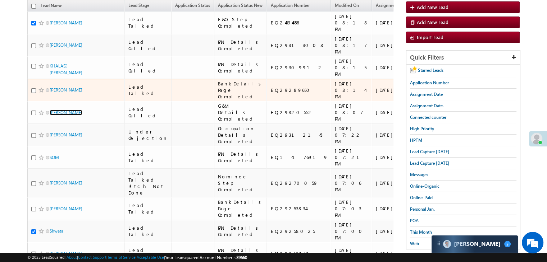
scroll to position [82, 0]
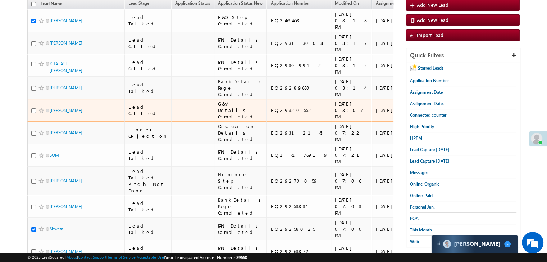
click at [32, 113] on input "checkbox" at bounding box center [33, 111] width 5 height 5
checkbox input "true"
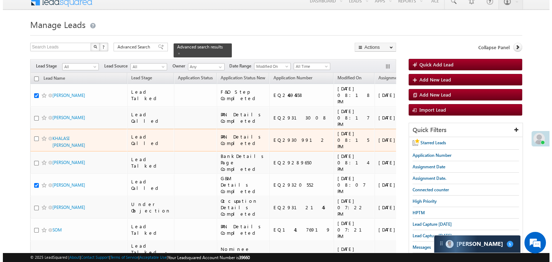
scroll to position [0, 0]
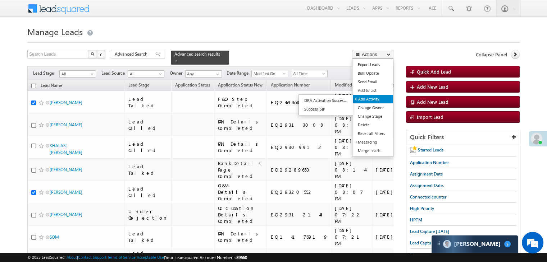
click at [372, 99] on link "Add Activity" at bounding box center [373, 99] width 40 height 9
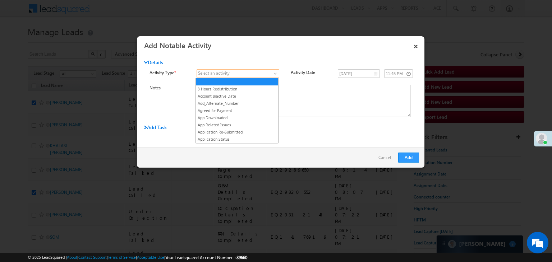
click at [266, 72] on span at bounding box center [233, 73] width 73 height 6
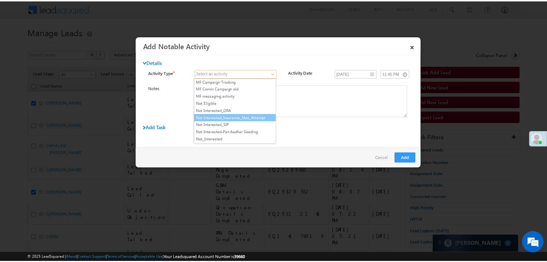
scroll to position [599, 0]
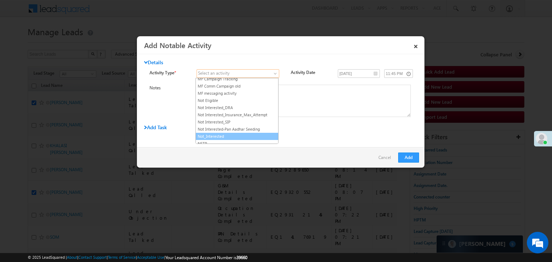
click at [257, 133] on link "Not_Interested" at bounding box center [237, 136] width 82 height 6
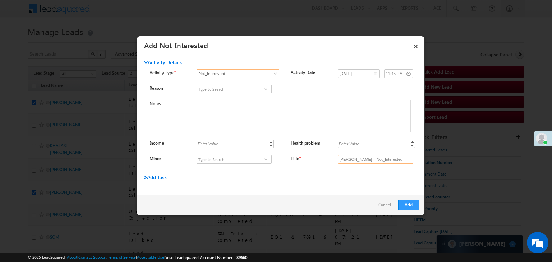
click at [362, 157] on input "Adil Khan - Not_Interested" at bounding box center [375, 159] width 75 height 9
click at [360, 161] on input "Title *" at bounding box center [375, 159] width 75 height 9
type input "na"
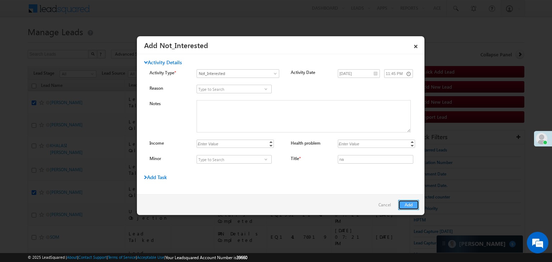
click at [407, 205] on button "Add" at bounding box center [408, 205] width 21 height 10
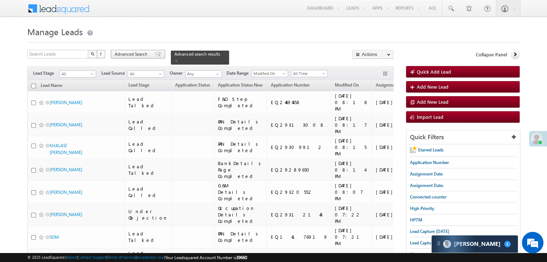
click at [143, 55] on span "Advanced Search" at bounding box center [132, 54] width 35 height 6
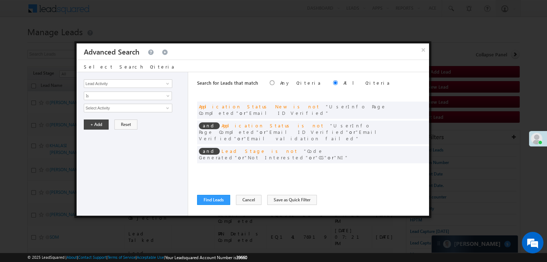
click at [411, 167] on span at bounding box center [412, 169] width 5 height 5
click at [116, 120] on input "09/20/25" at bounding box center [105, 120] width 42 height 9
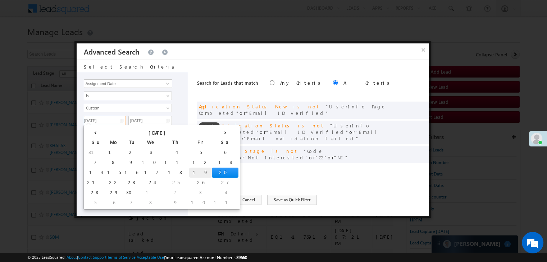
click at [189, 172] on td "19" at bounding box center [200, 173] width 23 height 10
type input "09/19/25"
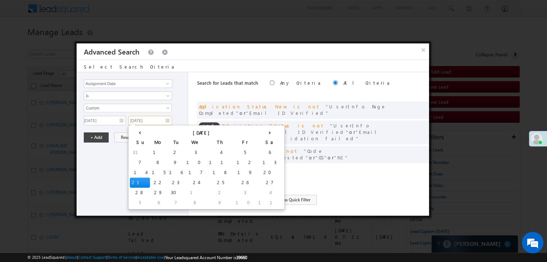
click at [160, 122] on input "09/21/25" at bounding box center [149, 120] width 43 height 9
click at [234, 171] on td "19" at bounding box center [245, 173] width 23 height 10
type input "09/19/25"
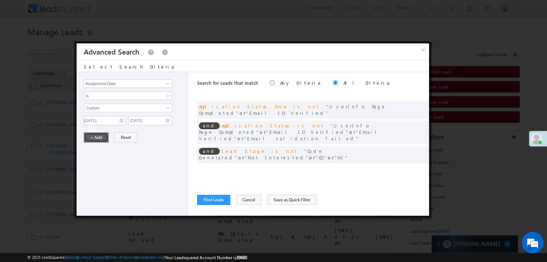
click at [95, 136] on button "+ Add" at bounding box center [96, 138] width 25 height 10
click at [210, 202] on button "Find Leads" at bounding box center [213, 200] width 33 height 10
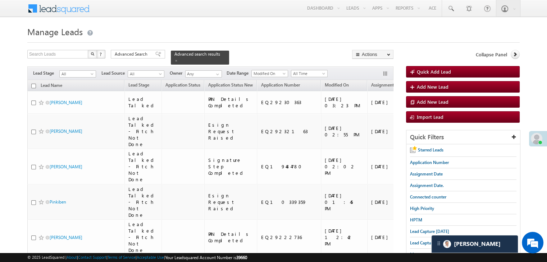
scroll to position [4786, 0]
click at [146, 59] on div "Search Leads X ? 12 results found Advanced Search Advanced Search Advanced sear…" at bounding box center [210, 57] width 366 height 15
click at [147, 52] on span "Advanced Search" at bounding box center [132, 54] width 35 height 6
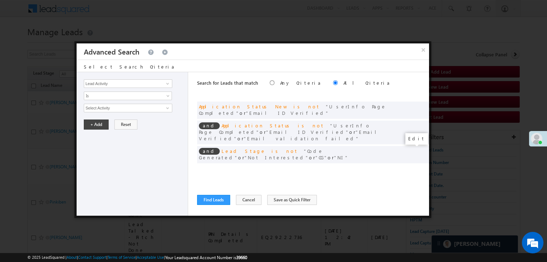
click at [413, 167] on span at bounding box center [412, 169] width 5 height 5
click at [155, 120] on input "09/19/25" at bounding box center [149, 120] width 43 height 9
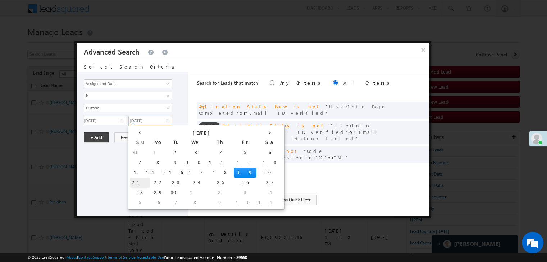
click at [133, 181] on td "21" at bounding box center [140, 183] width 20 height 10
type input "09/21/25"
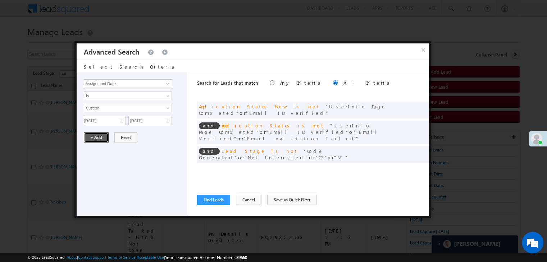
click at [93, 138] on button "+ Add" at bounding box center [96, 138] width 25 height 10
click at [210, 197] on button "Find Leads" at bounding box center [213, 200] width 33 height 10
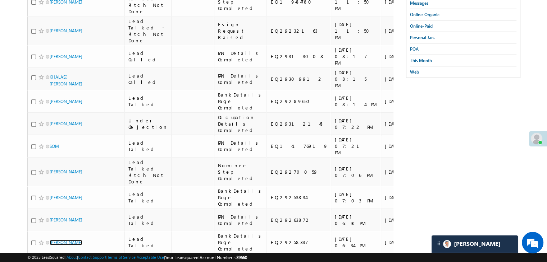
scroll to position [0, 0]
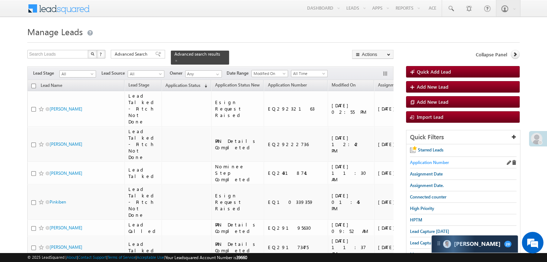
click at [424, 163] on span "Application Number" at bounding box center [429, 162] width 39 height 5
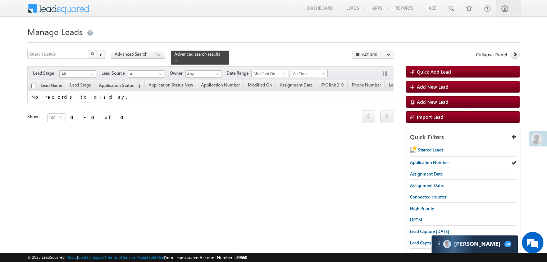
click at [138, 55] on span "Advanced Search" at bounding box center [132, 54] width 35 height 6
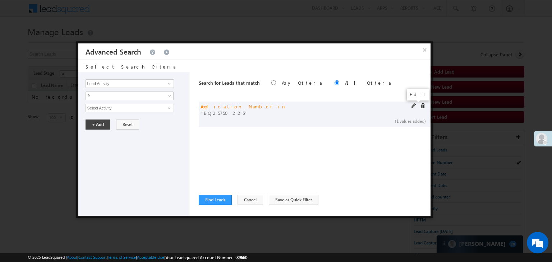
click at [414, 106] on span at bounding box center [414, 106] width 5 height 5
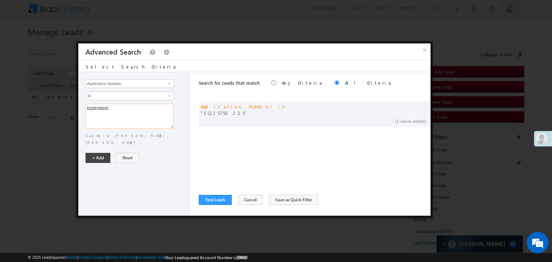
click at [128, 111] on textarea "EQ25750225" at bounding box center [130, 116] width 88 height 25
paste textarea "9228408 EQ17249962 EQ10339359 EQ29072246 EQ29154277 EQ29017467 EQ29088939 EQ291…"
type textarea "EQ29228408 EQ17249962 EQ10339359 EQ29072246 EQ29154277 EQ29017467 EQ29088939 EQ…"
click at [100, 153] on button "+ Add" at bounding box center [98, 158] width 25 height 10
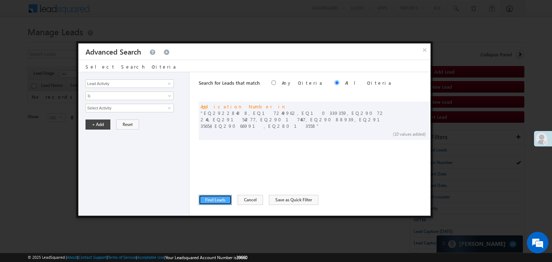
click at [208, 202] on button "Find Leads" at bounding box center [215, 200] width 33 height 10
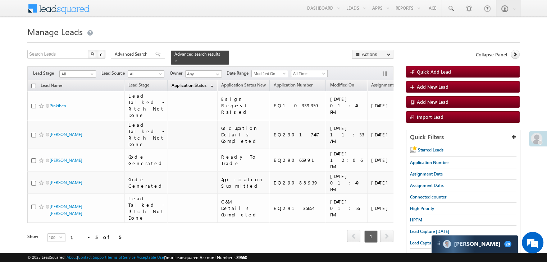
click at [175, 84] on span "Application Status" at bounding box center [188, 85] width 35 height 5
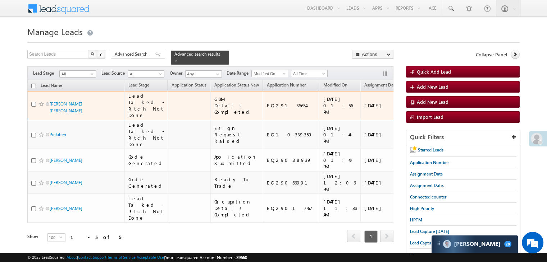
click at [36, 105] on input "checkbox" at bounding box center [33, 104] width 5 height 5
checkbox input "true"
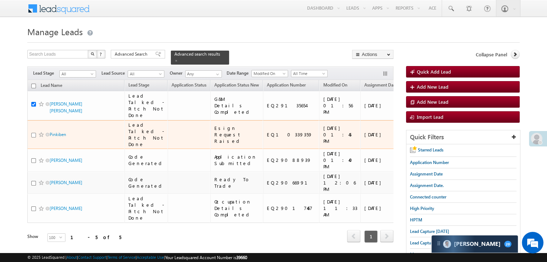
click at [33, 138] on input "checkbox" at bounding box center [33, 135] width 5 height 5
checkbox input "true"
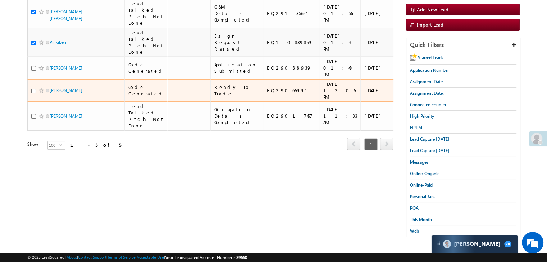
scroll to position [96, 0]
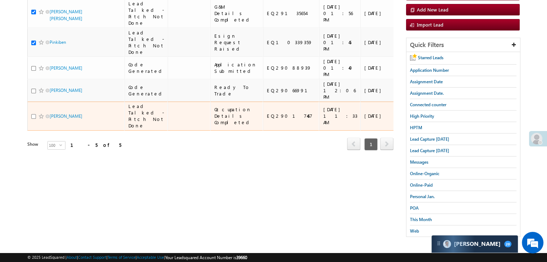
click at [34, 119] on input "checkbox" at bounding box center [33, 116] width 5 height 5
checkbox input "true"
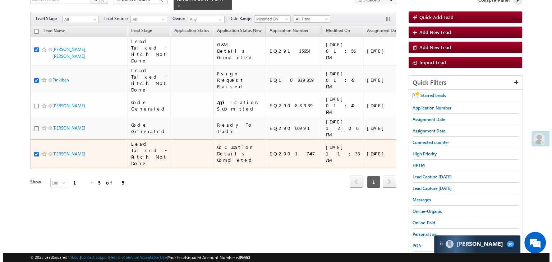
scroll to position [0, 0]
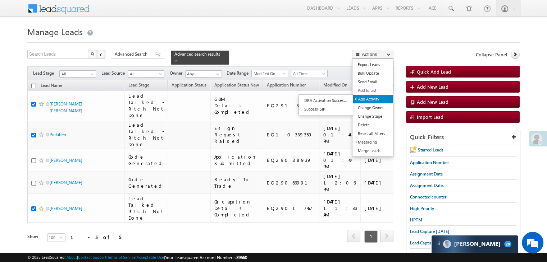
click at [370, 98] on link "Add Activity" at bounding box center [373, 99] width 40 height 9
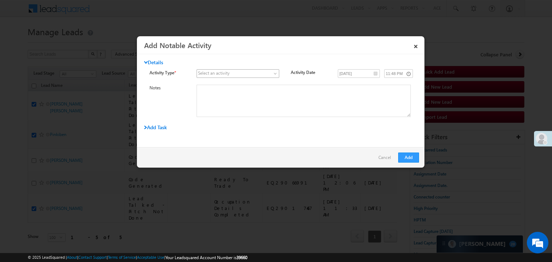
click at [273, 76] on span at bounding box center [276, 75] width 6 height 6
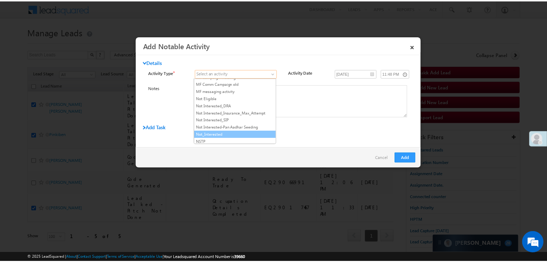
scroll to position [611, 0]
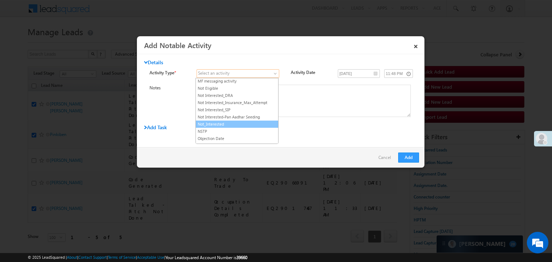
click at [265, 121] on link "Not_Interested" at bounding box center [237, 124] width 82 height 6
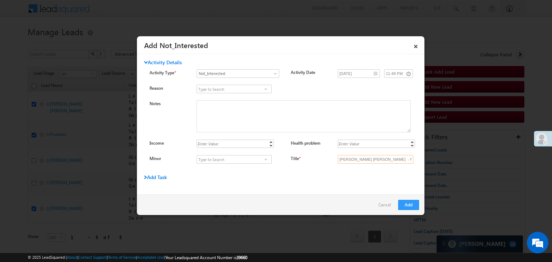
click at [382, 158] on input "Kantaben Hareshbhai Prajapati - Not_Interested" at bounding box center [375, 159] width 75 height 9
click at [382, 158] on input "Title *" at bounding box center [375, 159] width 75 height 9
type input "na"
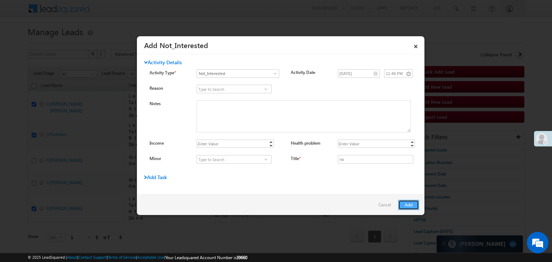
click at [409, 203] on button "Add" at bounding box center [408, 205] width 21 height 10
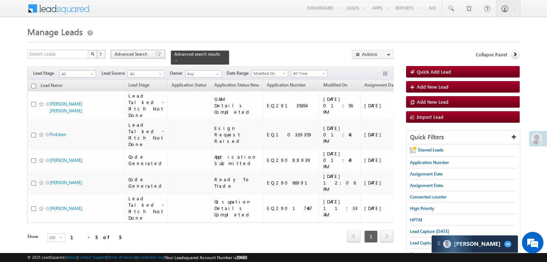
click at [140, 54] on span "Advanced Search" at bounding box center [132, 54] width 35 height 6
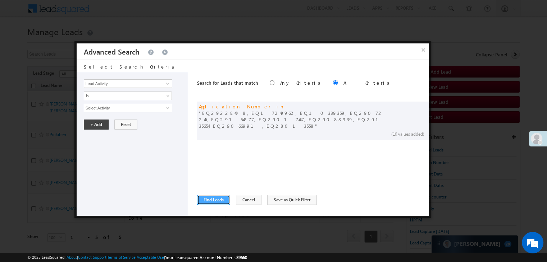
click at [212, 196] on button "Find Leads" at bounding box center [213, 200] width 33 height 10
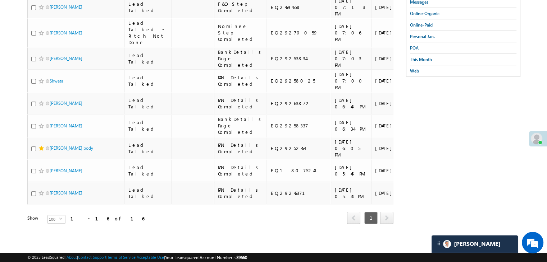
scroll to position [539, 0]
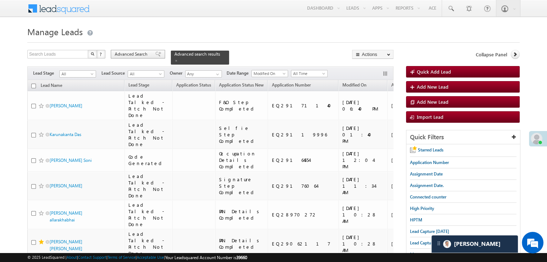
click at [145, 53] on span "Advanced Search" at bounding box center [132, 54] width 35 height 6
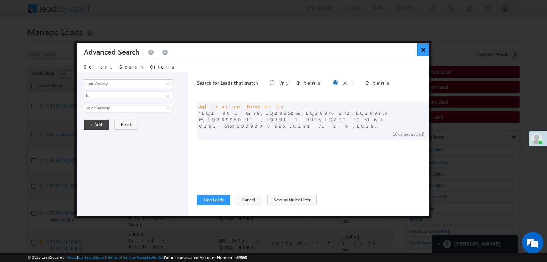
click at [422, 51] on button "×" at bounding box center [423, 49] width 12 height 13
